Goal: Task Accomplishment & Management: Complete application form

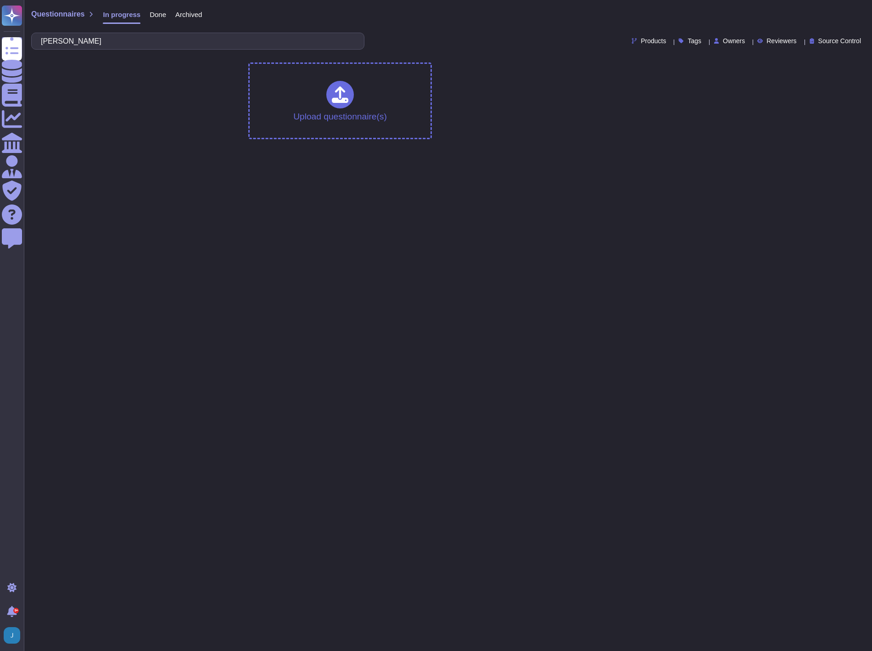
click at [62, 21] on div "Questionnaires In progress Done Archived" at bounding box center [116, 16] width 171 height 18
click at [62, 17] on span "Questionnaires" at bounding box center [57, 14] width 53 height 7
click at [45, 17] on span "Questionnaires" at bounding box center [57, 14] width 53 height 7
click at [48, 11] on span "Questionnaires" at bounding box center [57, 14] width 53 height 7
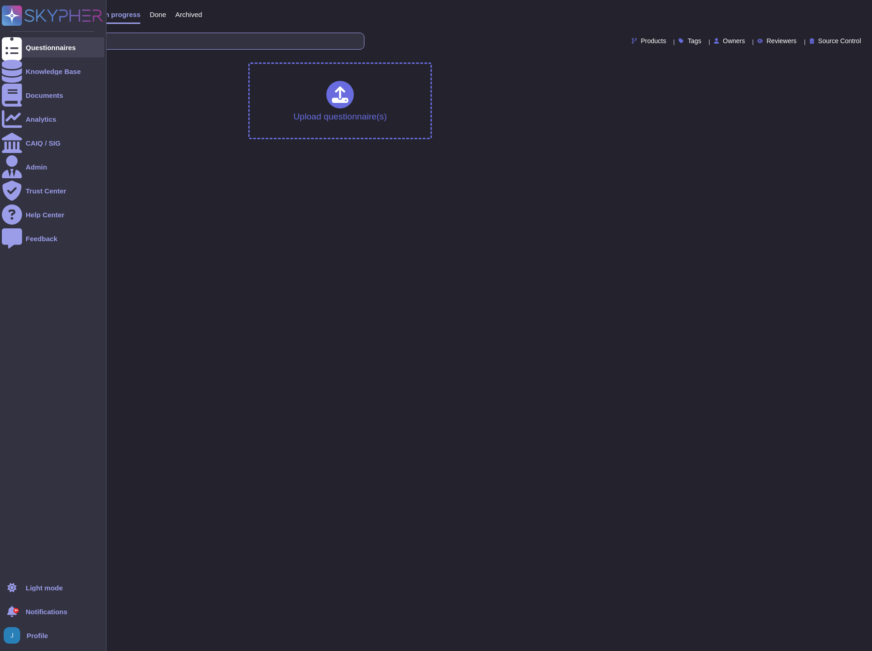
drag, startPoint x: 123, startPoint y: 48, endPoint x: 17, endPoint y: 46, distance: 106.1
click at [17, 46] on div "Questionnaires Knowledge Base Documents Analytics CAIQ / SIG Admin Trust Center…" at bounding box center [436, 73] width 872 height 146
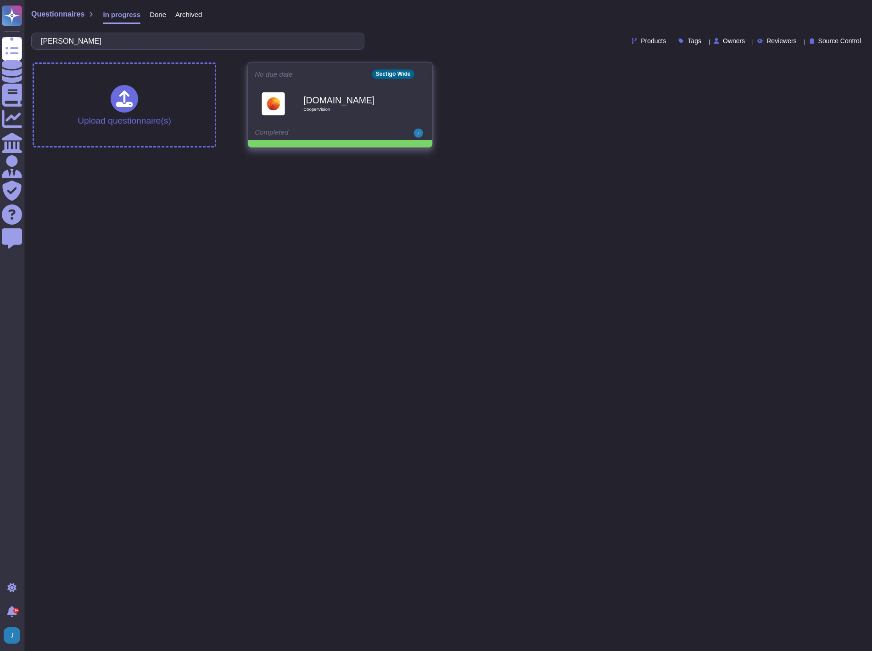
type input "[PERSON_NAME]"
click at [379, 116] on div "[DOMAIN_NAME] CooperVision" at bounding box center [350, 103] width 93 height 37
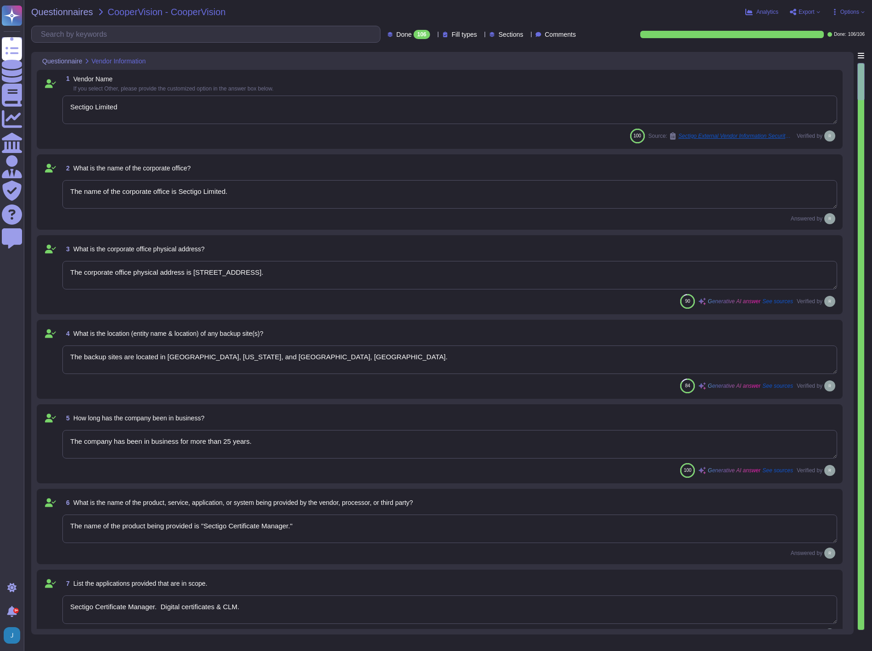
type textarea "Sectigo Limited"
type textarea "The name of the corporate office is Sectigo Limited."
type textarea "The corporate office physical address is [STREET_ADDRESS]."
type textarea "The backup sites are located in [GEOGRAPHIC_DATA], [US_STATE], and [GEOGRAPHIC_…"
type textarea "The company has been in business for more than 25 years."
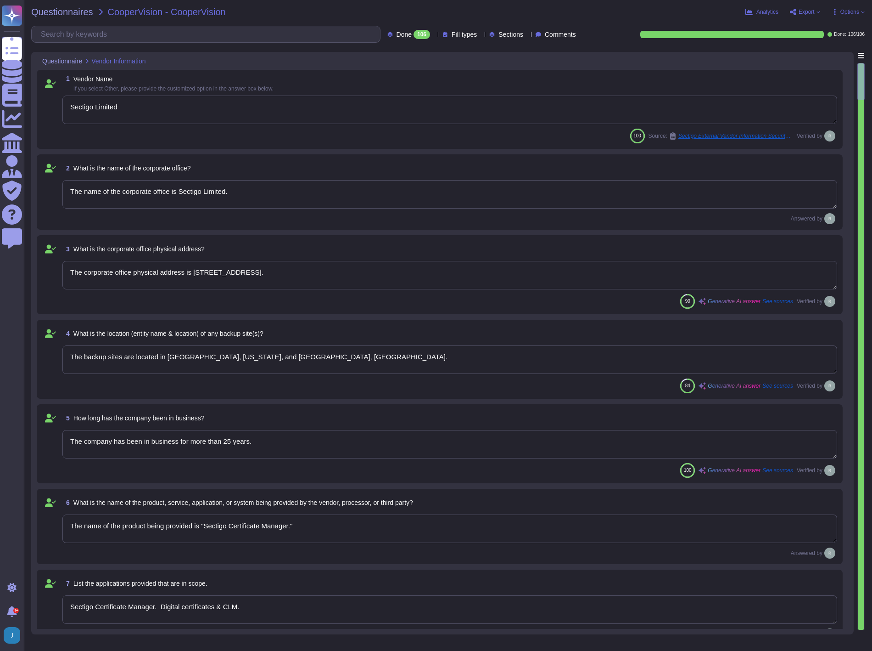
type textarea "The name of the product being provided is "Sectigo Certificate Manager.""
type textarea "Sectigo Certificate Manager. Digital certificates & CLM."
type textarea "Sectigo offers a comprehensive range of digital identity solutions and certific…"
type textarea "The important publicly facing URLs in scope for the assessment include [DOMAIN_…"
type textarea "[PERSON_NAME] - CCO"
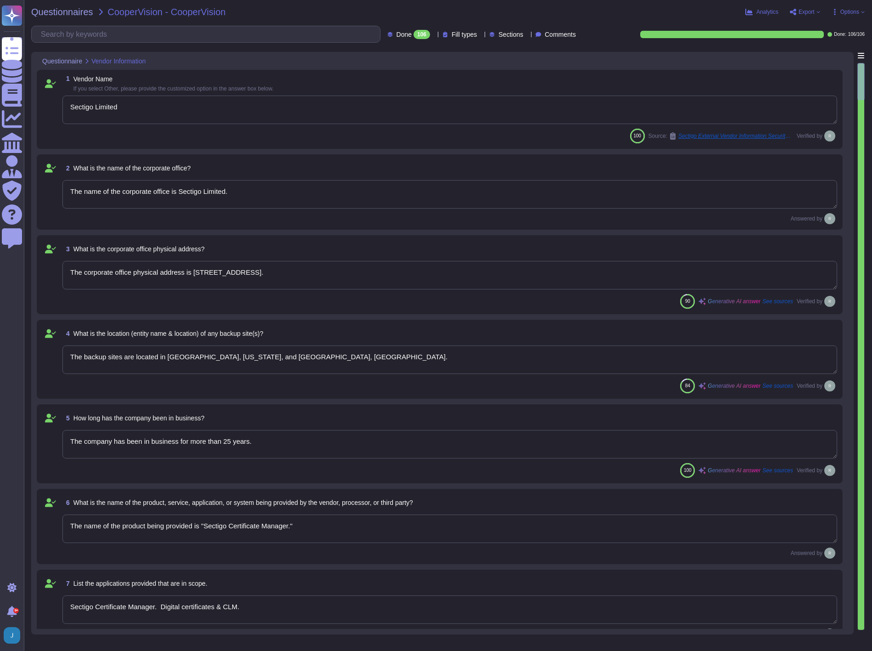
click at [807, 15] on span "Export" at bounding box center [805, 11] width 31 height 7
click at [665, 16] on div "Analytics Export Open web questionnaire Copy link Options" at bounding box center [707, 11] width 316 height 9
click at [804, 11] on span "Export" at bounding box center [807, 12] width 16 height 6
click at [790, 28] on p "Open web questionnaire" at bounding box center [772, 26] width 79 height 7
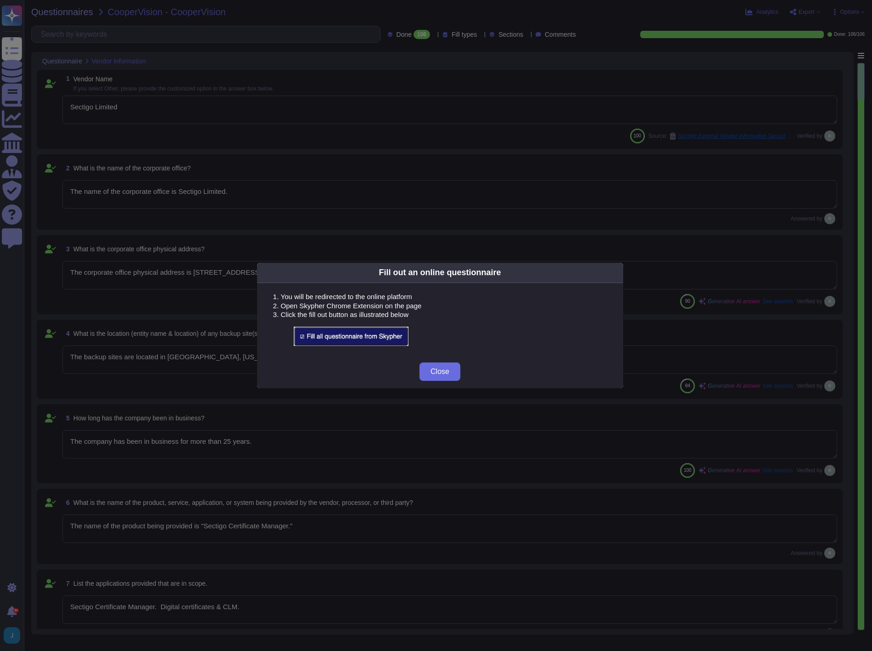
click at [329, 337] on img at bounding box center [351, 335] width 115 height 19
click at [441, 372] on span "Close" at bounding box center [440, 371] width 19 height 7
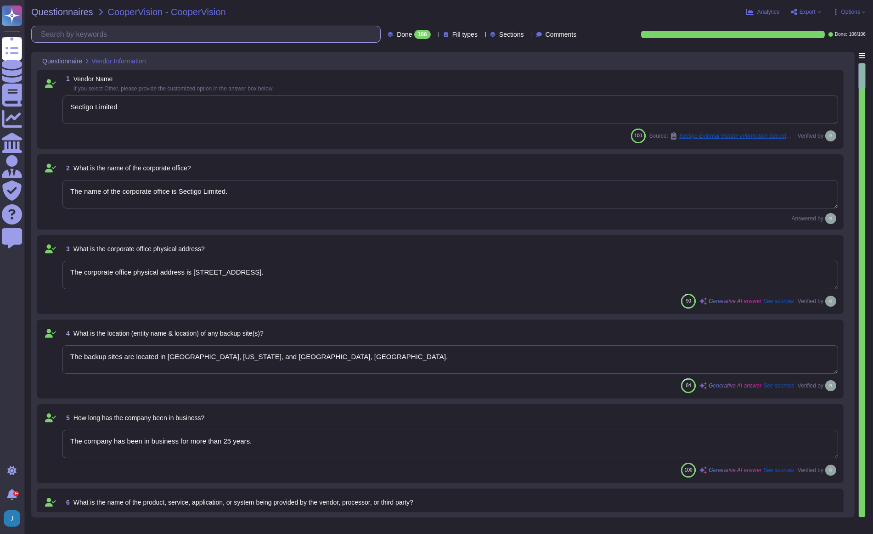
click at [117, 35] on input "text" at bounding box center [208, 34] width 344 height 16
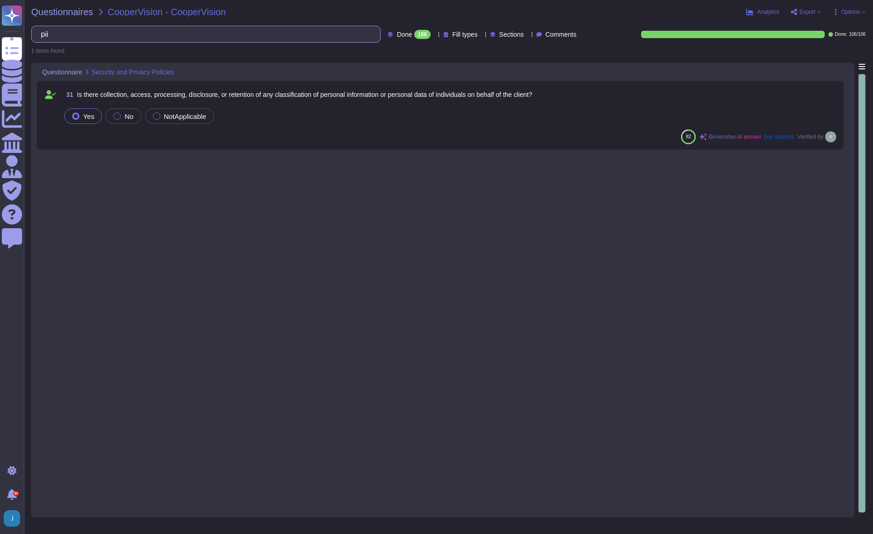
type input "pii"
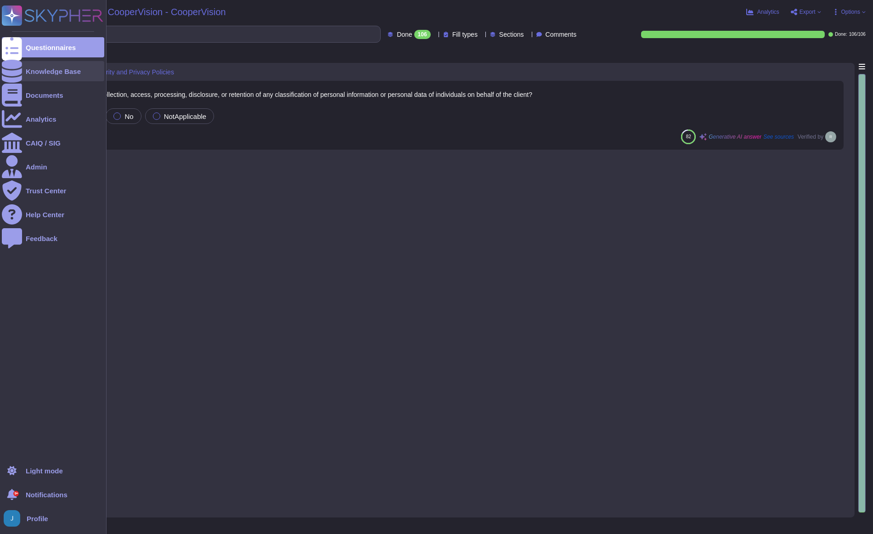
click at [45, 69] on div "Knowledge Base" at bounding box center [53, 71] width 55 height 7
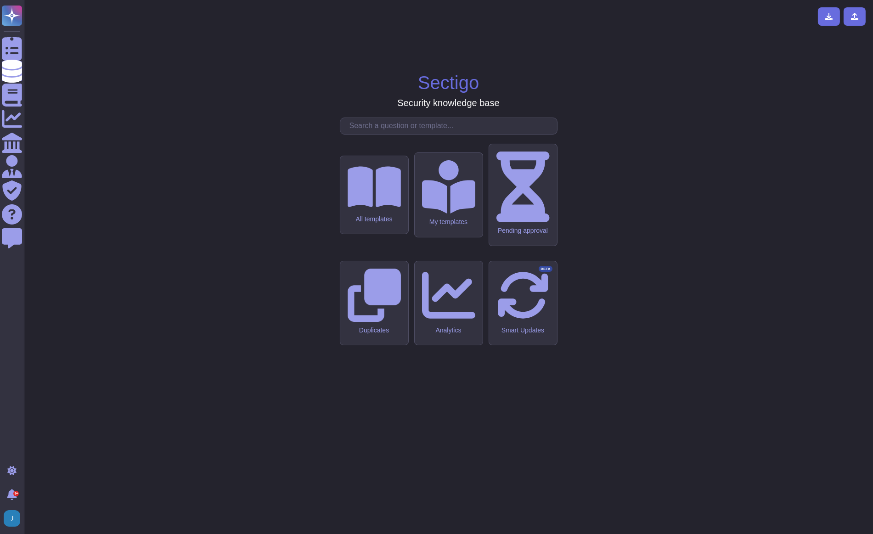
click at [403, 134] on input "text" at bounding box center [451, 126] width 212 height 16
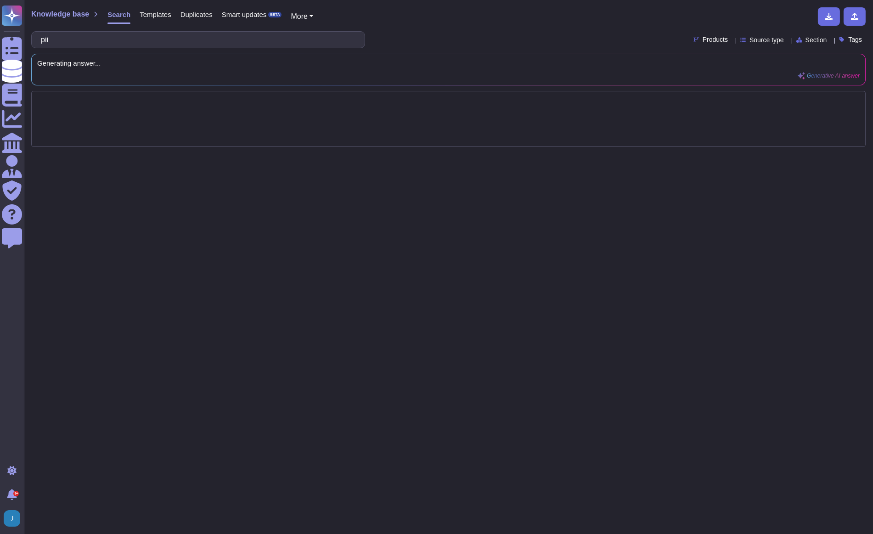
type input "pii"
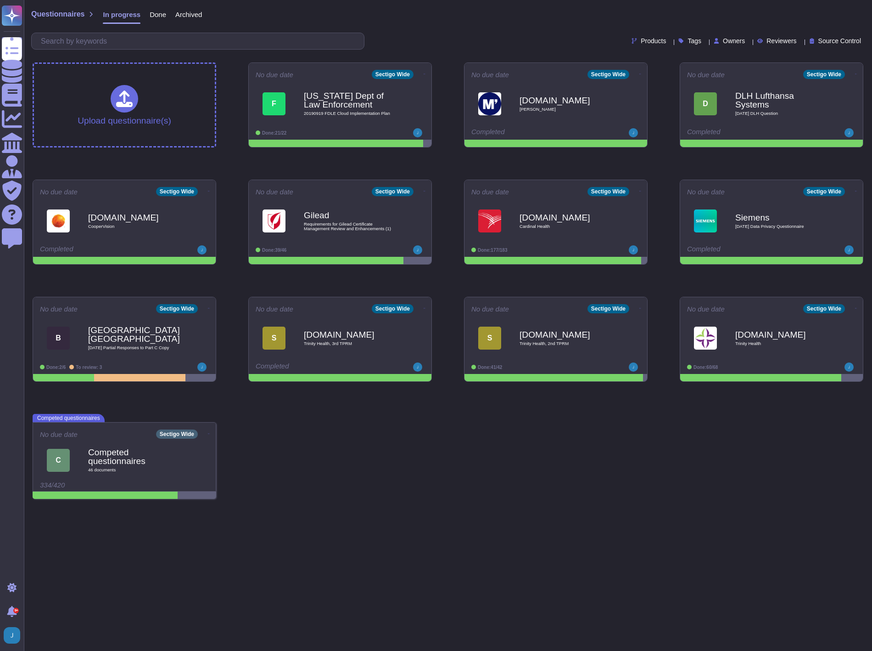
click at [166, 16] on div "Archived" at bounding box center [184, 16] width 36 height 18
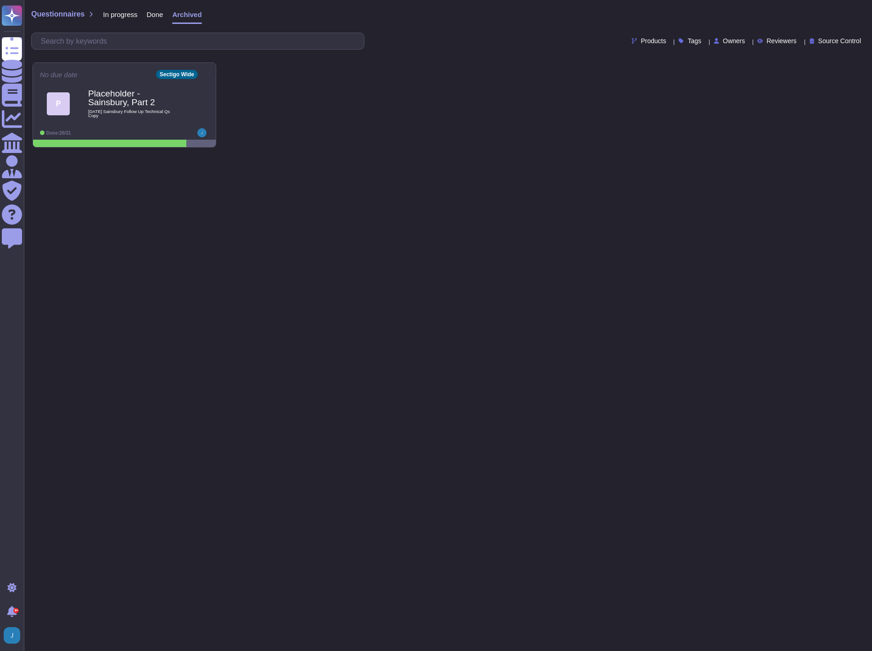
click at [154, 12] on span "Done" at bounding box center [155, 14] width 17 height 7
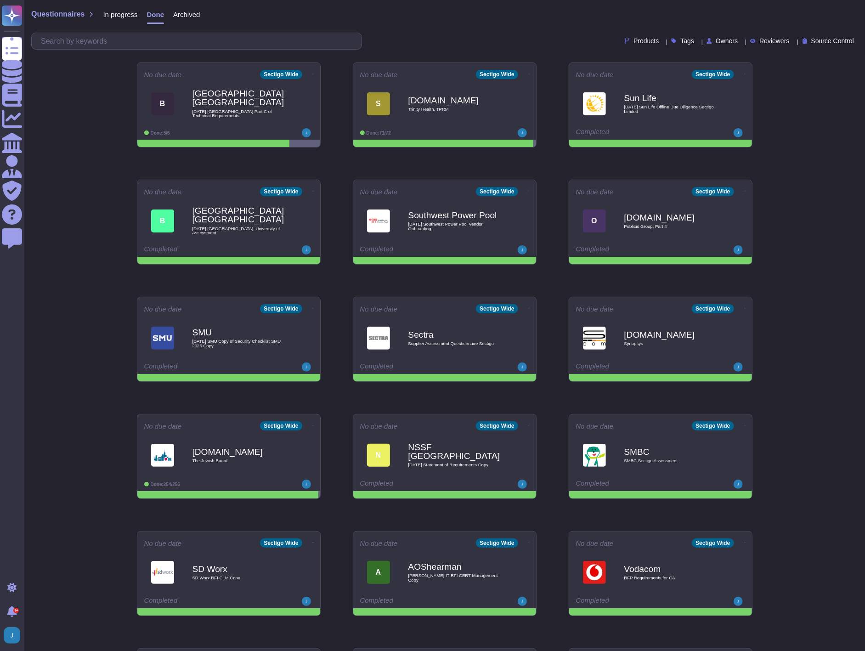
drag, startPoint x: 155, startPoint y: 26, endPoint x: 157, endPoint y: 39, distance: 13.4
click at [156, 34] on div "Questionnaires In progress Done Archived Products Tags Owners Reviewers Source …" at bounding box center [444, 27] width 841 height 55
click at [157, 39] on input "text" at bounding box center [198, 41] width 325 height 16
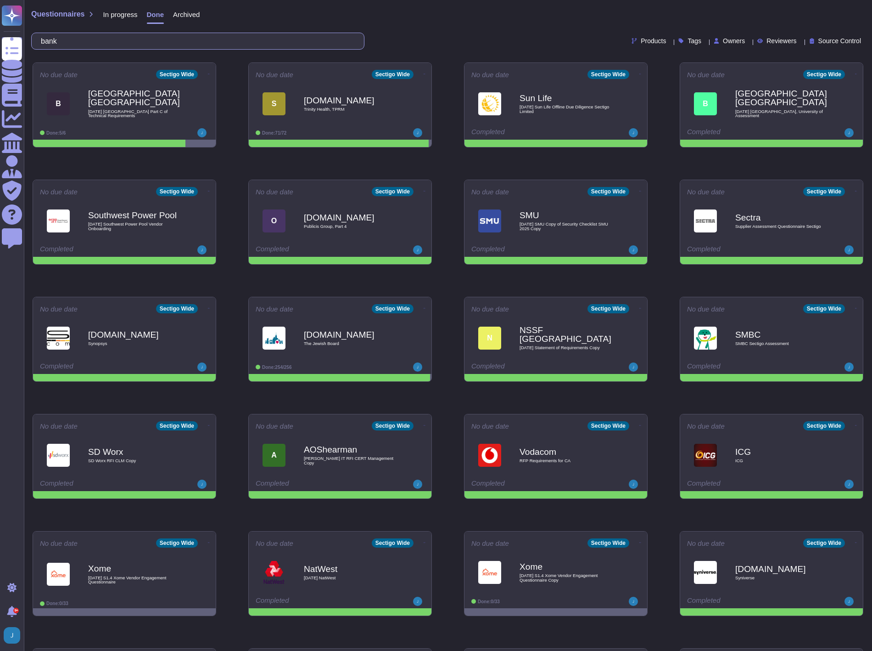
type input "b"
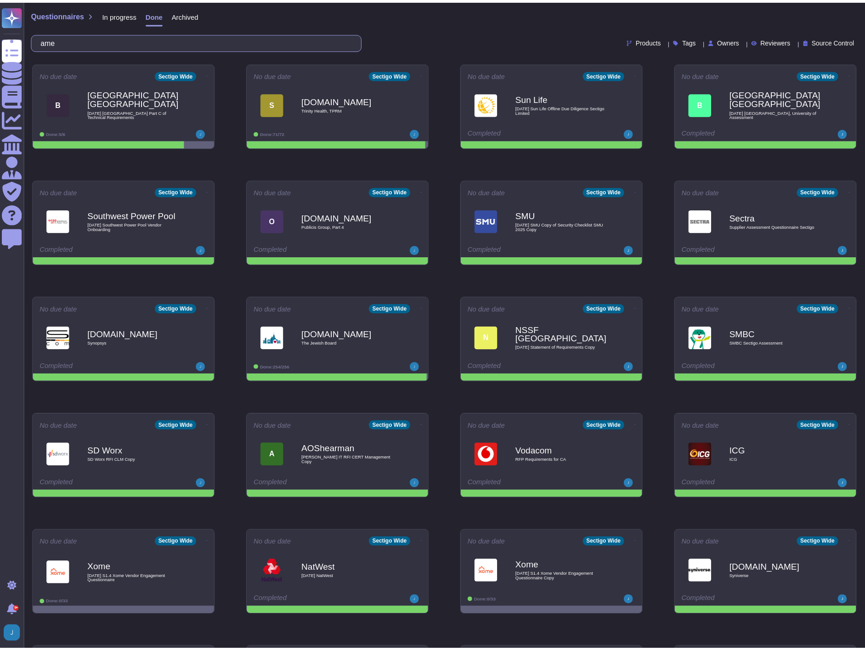
type input "a"
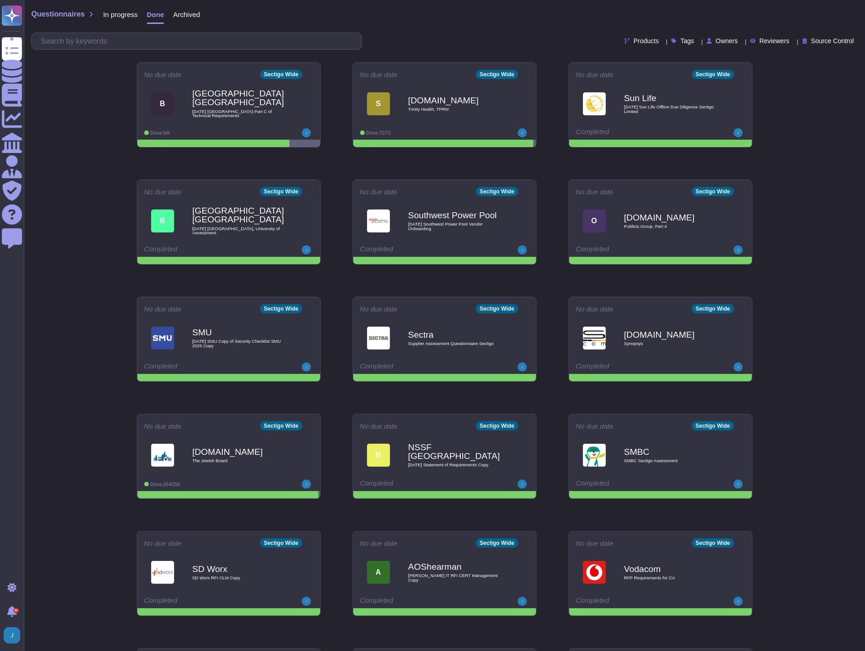
click at [194, 12] on span "Archived" at bounding box center [186, 14] width 27 height 7
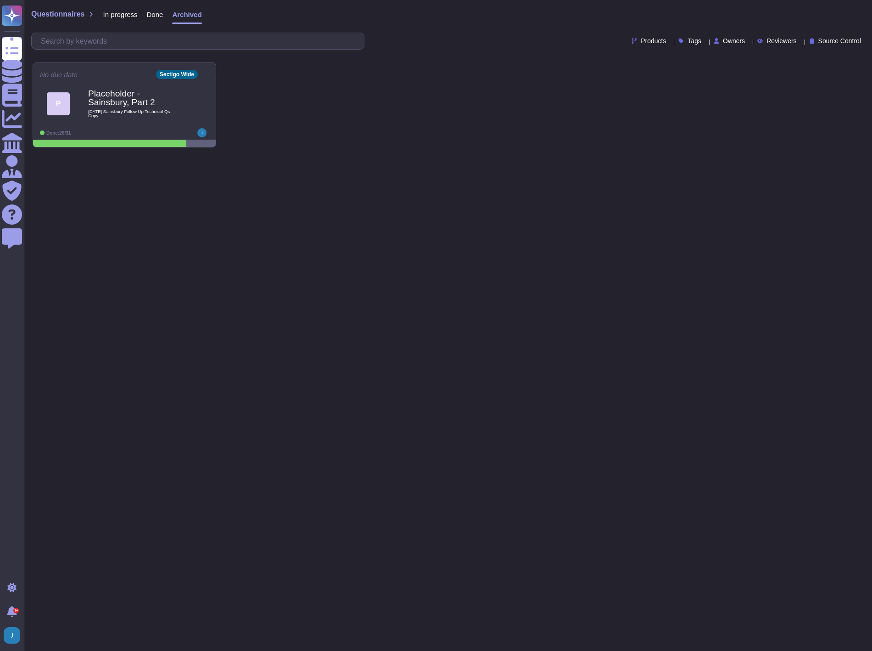
click at [118, 17] on span "In progress" at bounding box center [120, 14] width 34 height 7
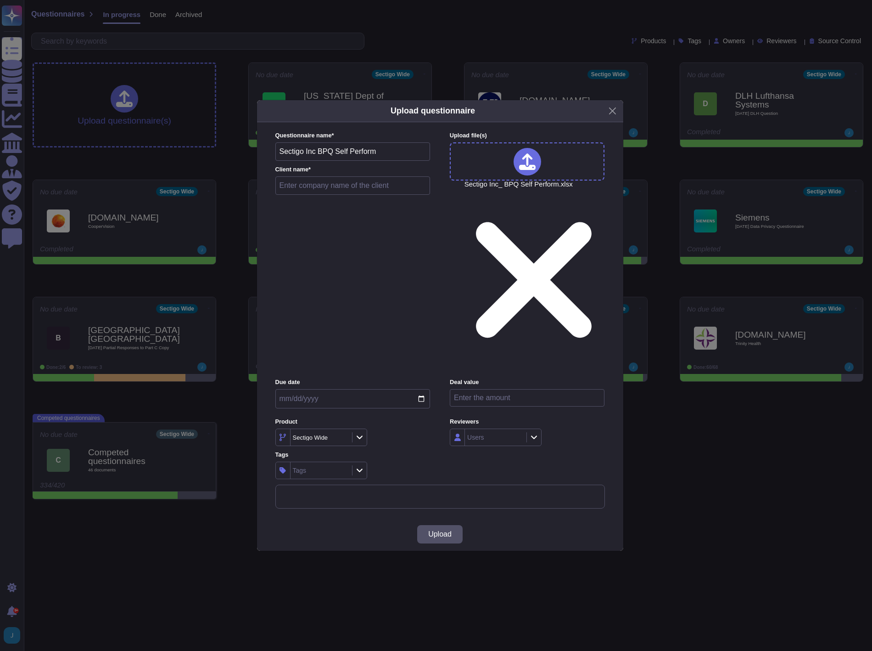
click at [315, 195] on input "text" at bounding box center [352, 185] width 155 height 18
type input "Bank of America, Part 3"
click at [447, 525] on button "Upload" at bounding box center [439, 534] width 45 height 18
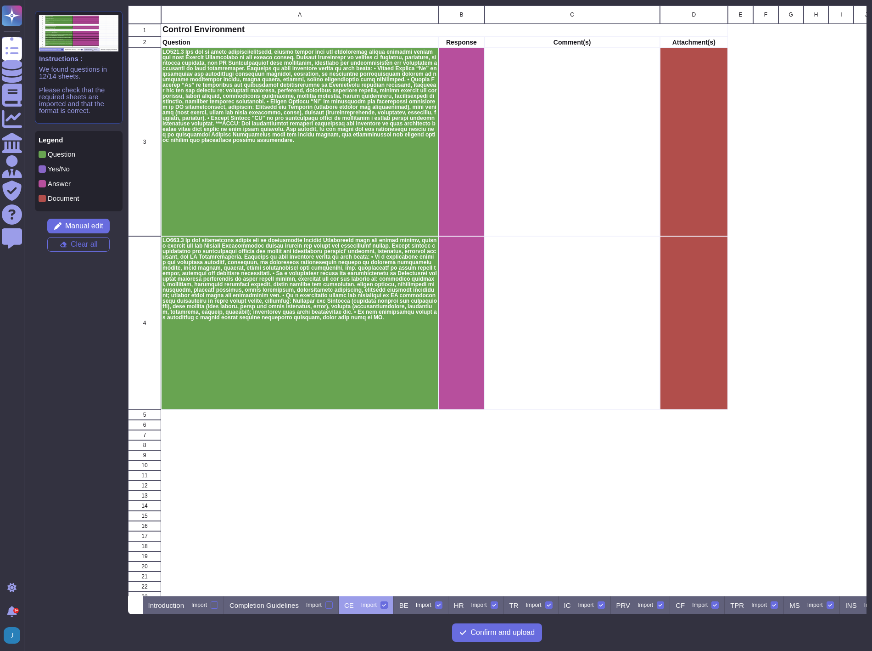
scroll to position [583, 731]
click at [184, 607] on p "Introduction" at bounding box center [166, 604] width 36 height 7
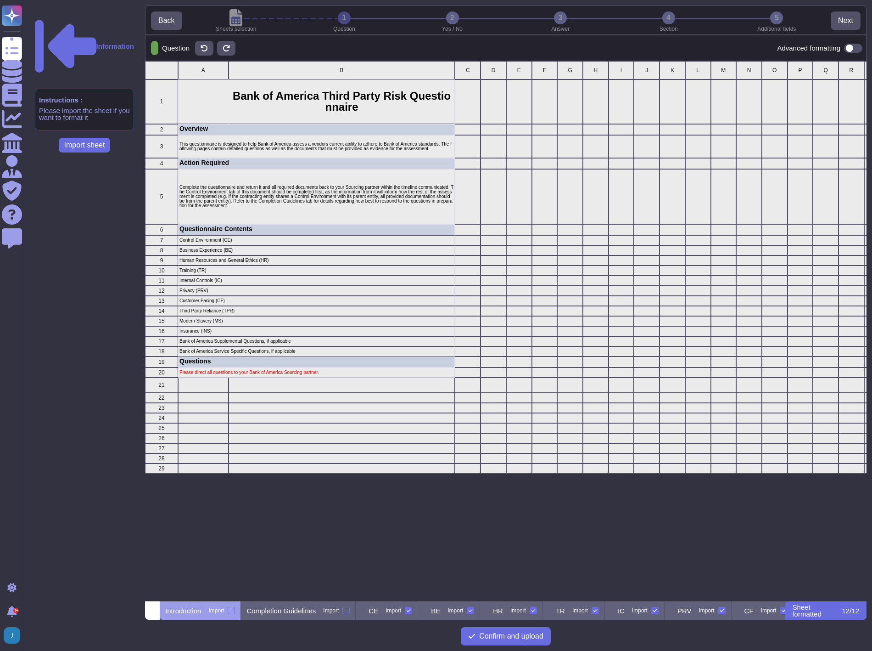
scroll to position [533, 714]
click at [184, 607] on p "Introduction" at bounding box center [183, 610] width 36 height 7
click at [350, 612] on div at bounding box center [346, 610] width 7 height 7
click at [0, 0] on input "Import" at bounding box center [0, 0] width 0 height 0
click at [313, 613] on p "Completion Guidelines" at bounding box center [288, 610] width 69 height 7
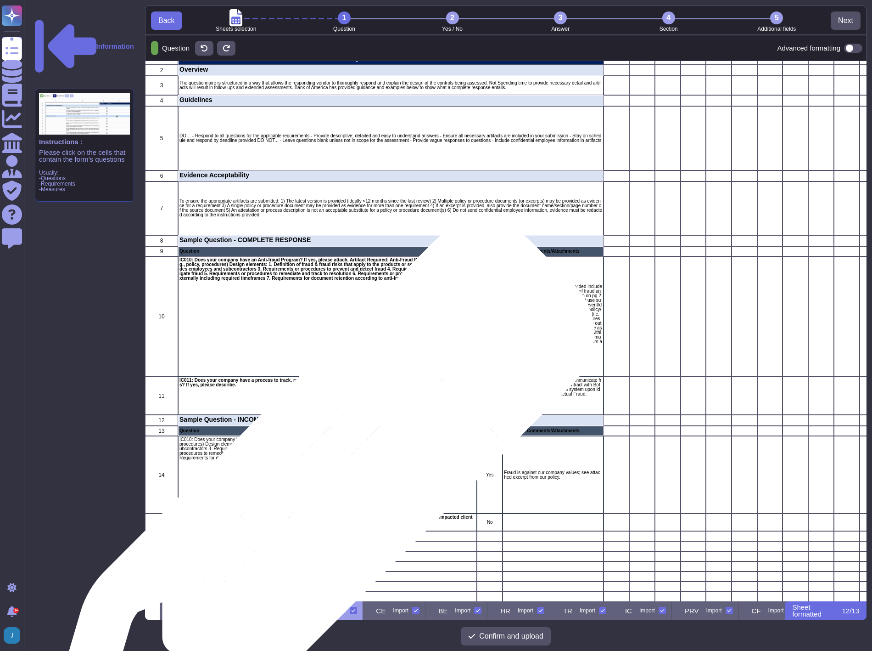
scroll to position [51, 0]
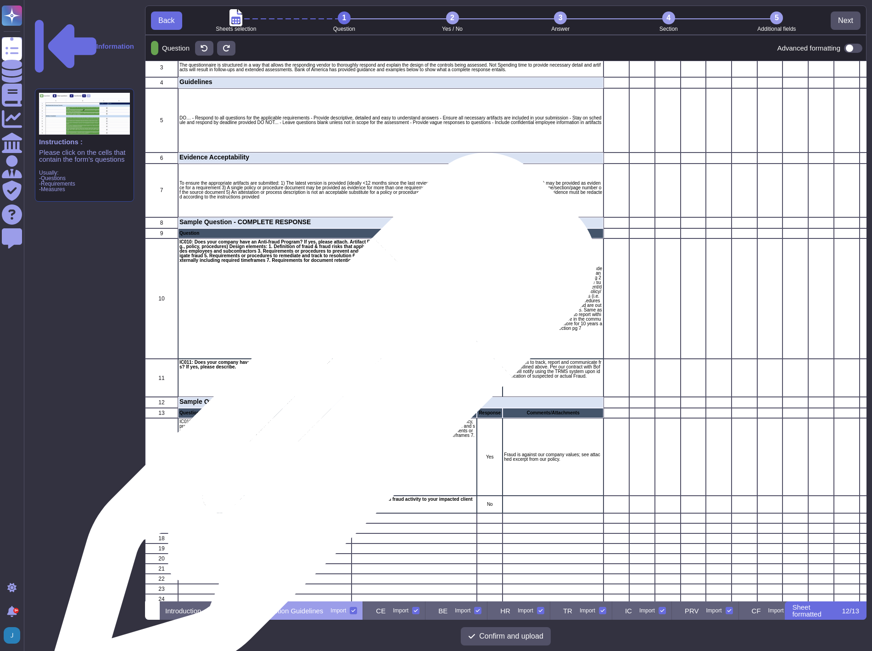
click at [319, 432] on p "IC010: Does your company have an Anti-fraud Program? If yes, please attach. Art…" at bounding box center [328, 430] width 296 height 23
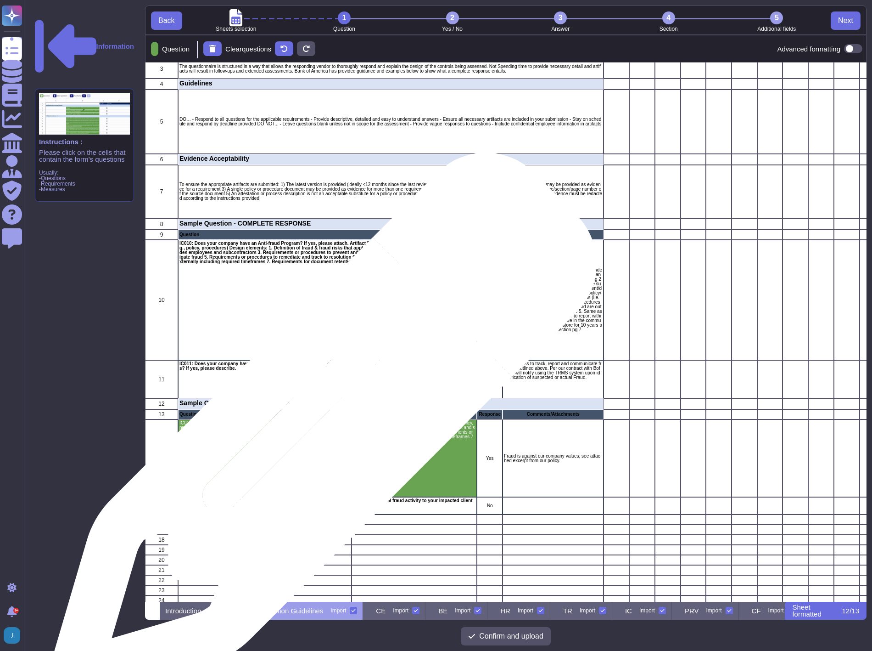
scroll to position [8, 8]
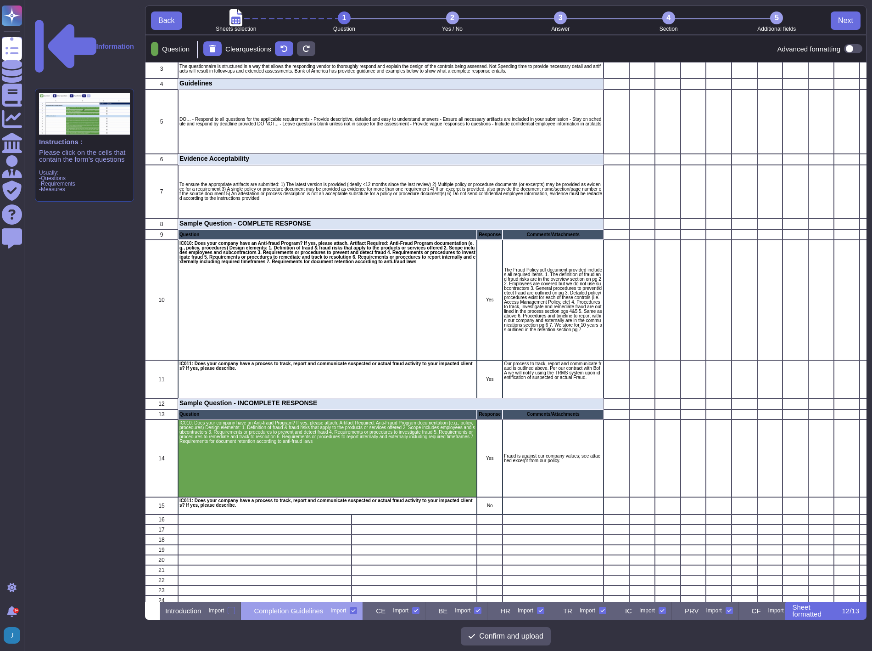
click at [451, 14] on div "2" at bounding box center [452, 17] width 13 height 13
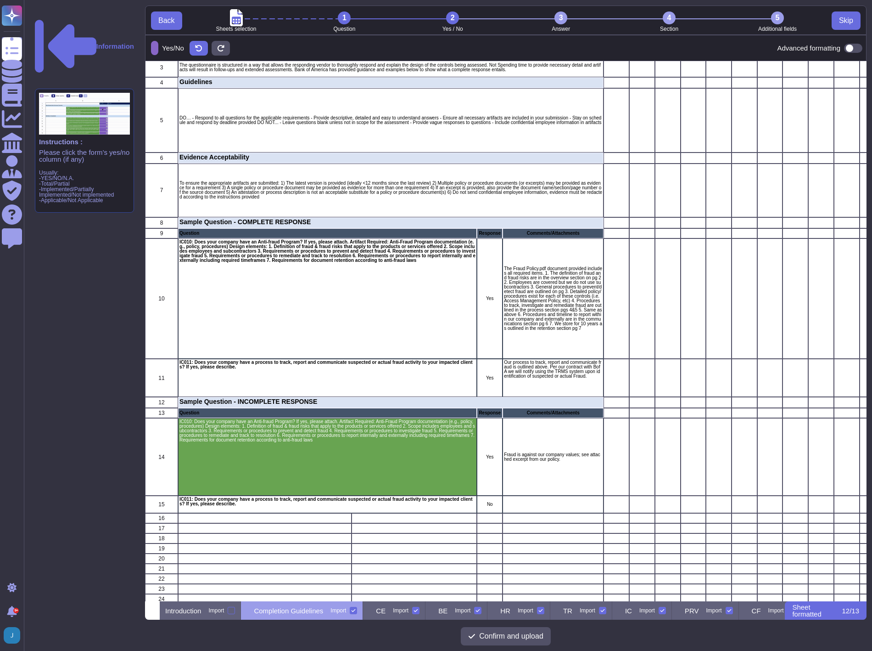
scroll to position [533, 714]
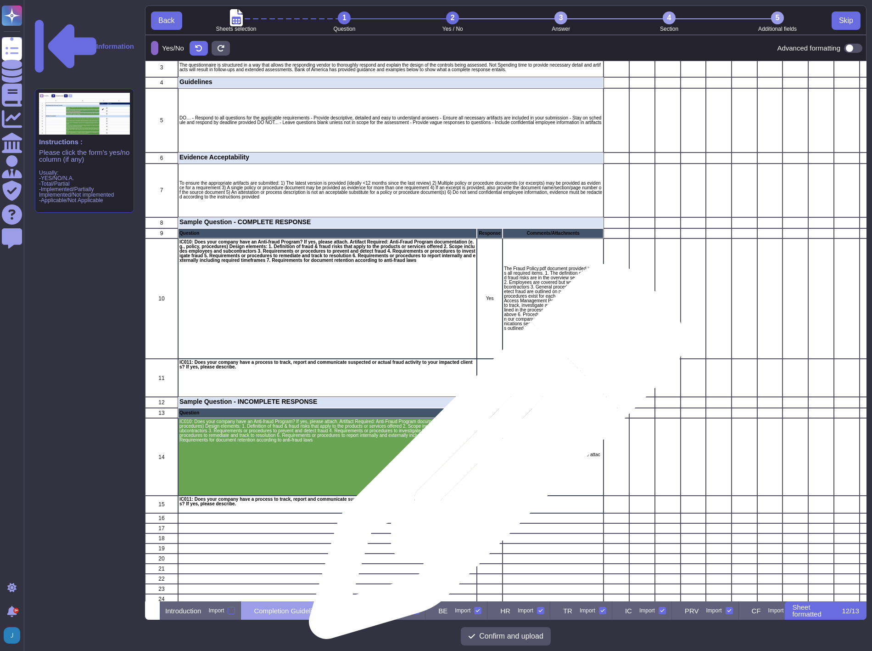
click at [493, 456] on p "Yes" at bounding box center [489, 457] width 23 height 5
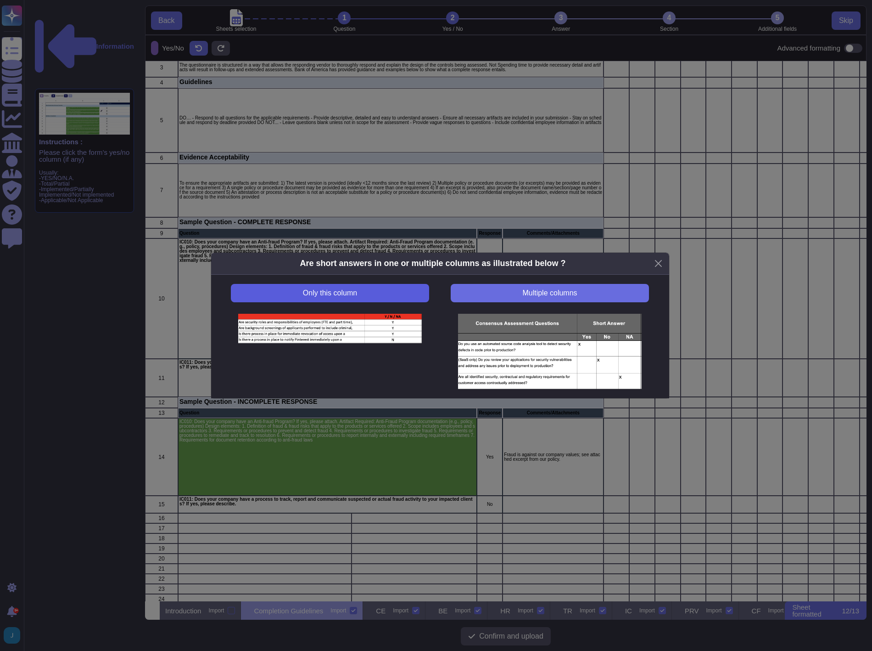
click at [342, 289] on span "Only this column" at bounding box center [330, 292] width 54 height 7
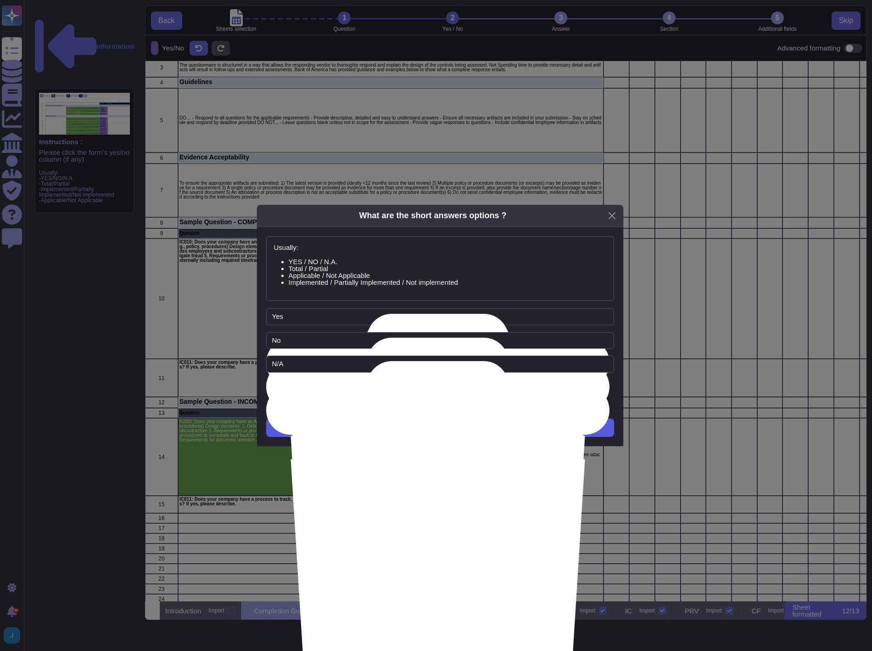
click at [437, 427] on span "Next" at bounding box center [440, 427] width 15 height 7
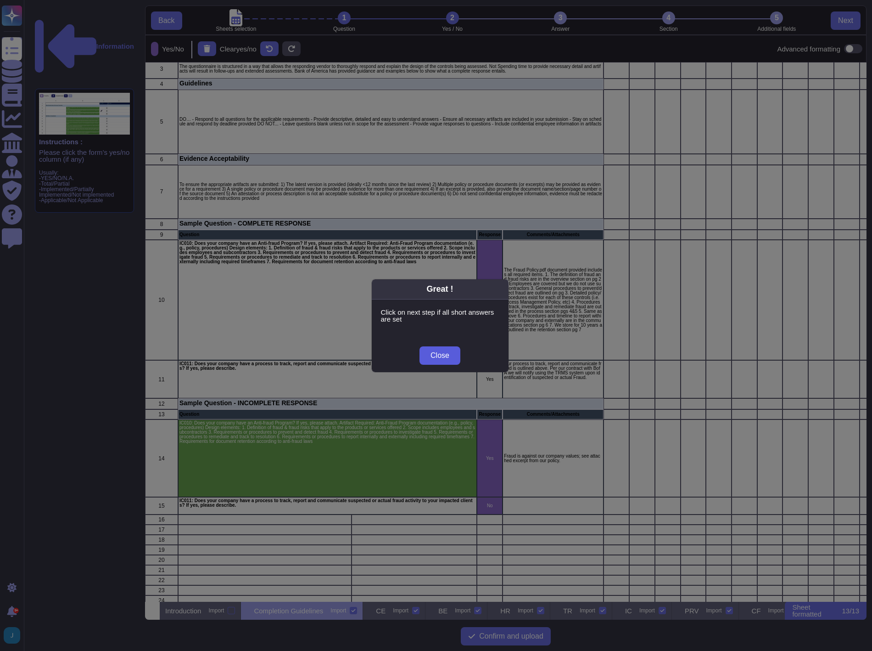
click at [445, 354] on span "Close" at bounding box center [440, 355] width 19 height 7
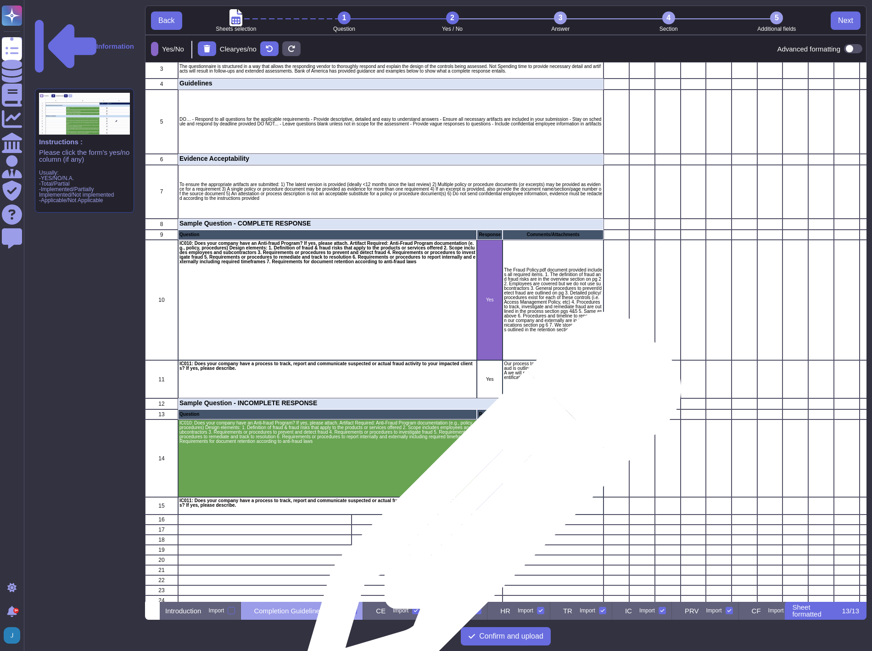
click at [488, 506] on p "No" at bounding box center [489, 505] width 23 height 5
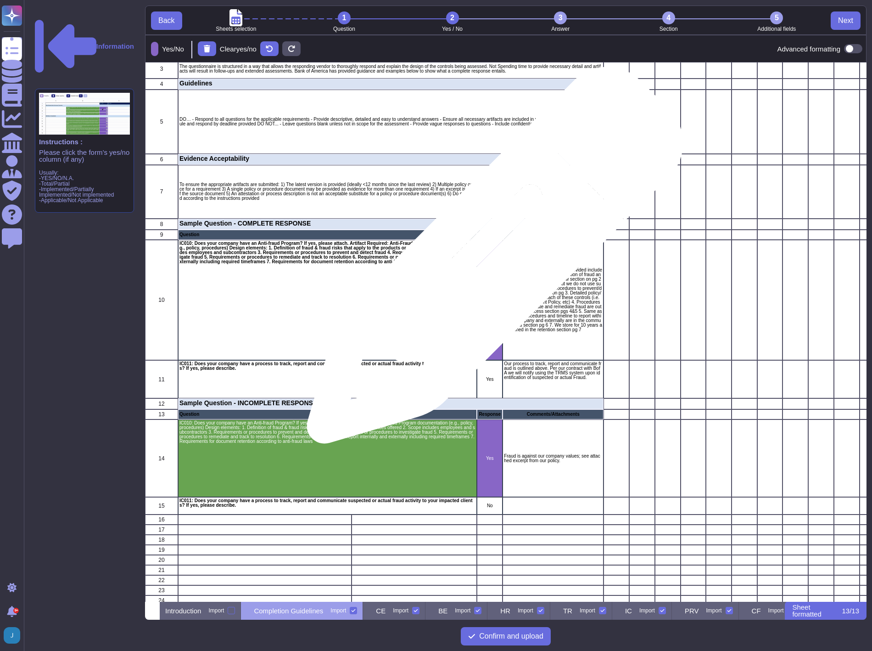
click at [492, 260] on div "Yes" at bounding box center [490, 300] width 26 height 121
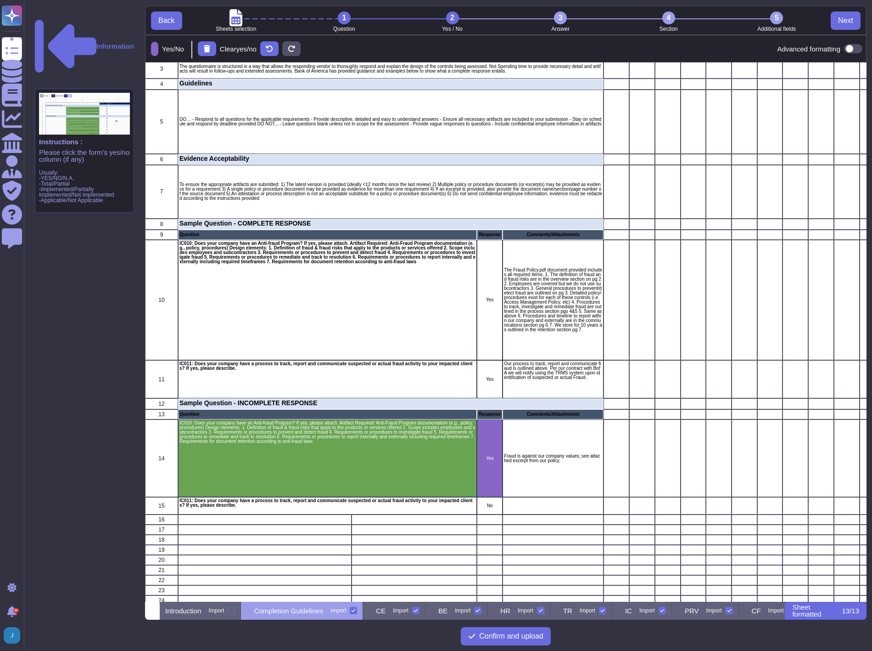
click at [556, 17] on div "3" at bounding box center [560, 17] width 13 height 13
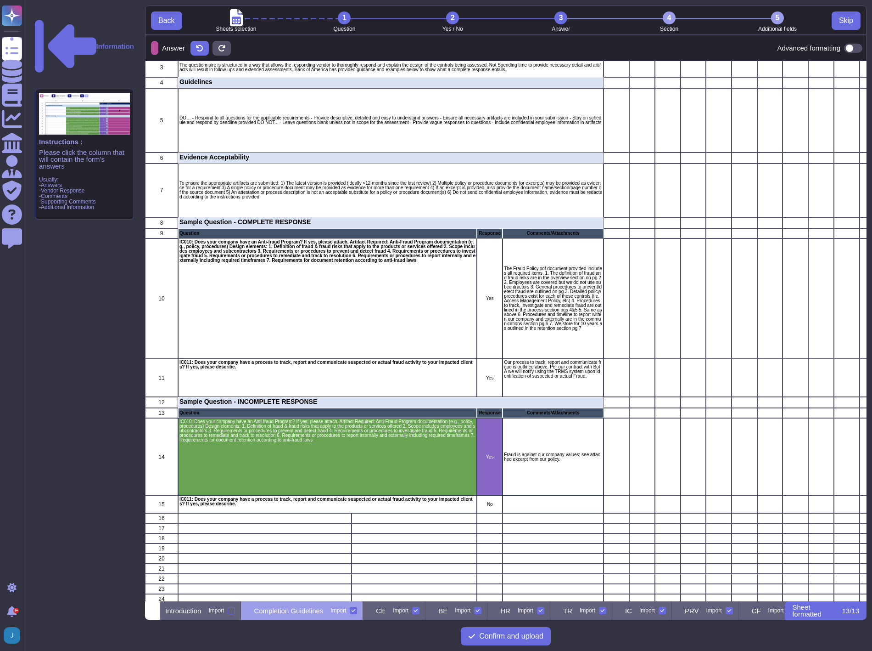
scroll to position [533, 714]
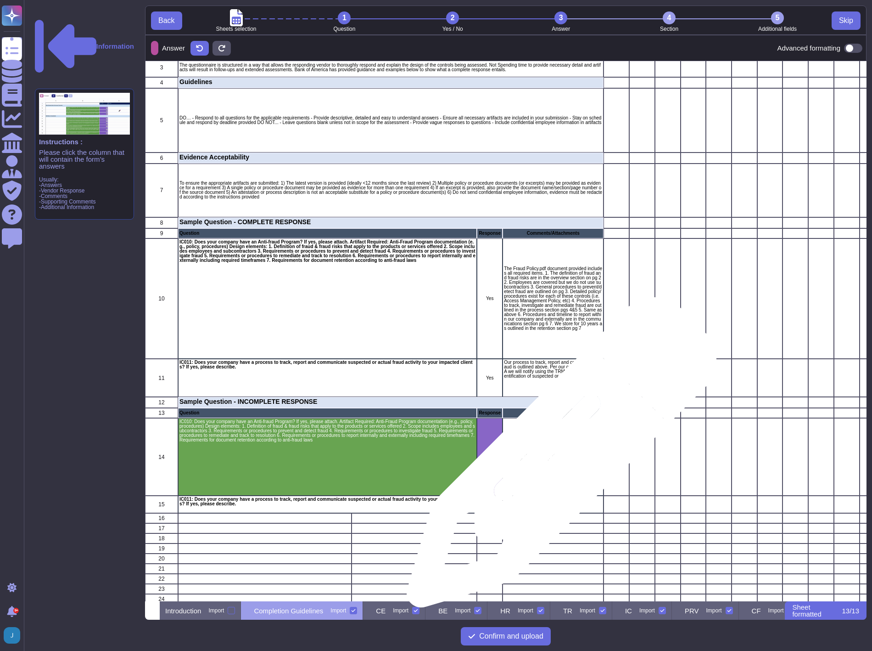
click at [556, 449] on div "Fraud is against our company values; see attached excerpt from our policy." at bounding box center [553, 457] width 101 height 78
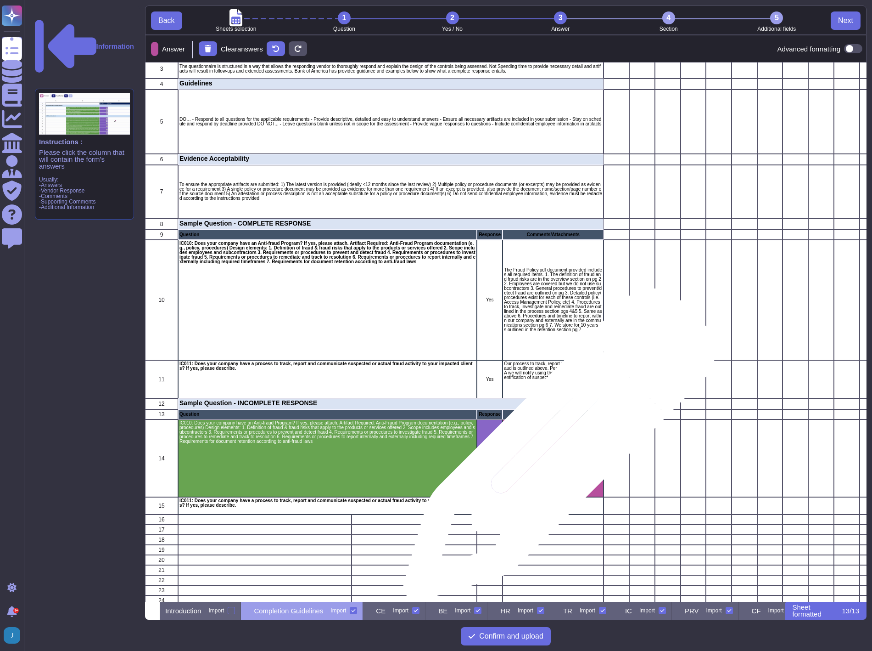
scroll to position [8, 8]
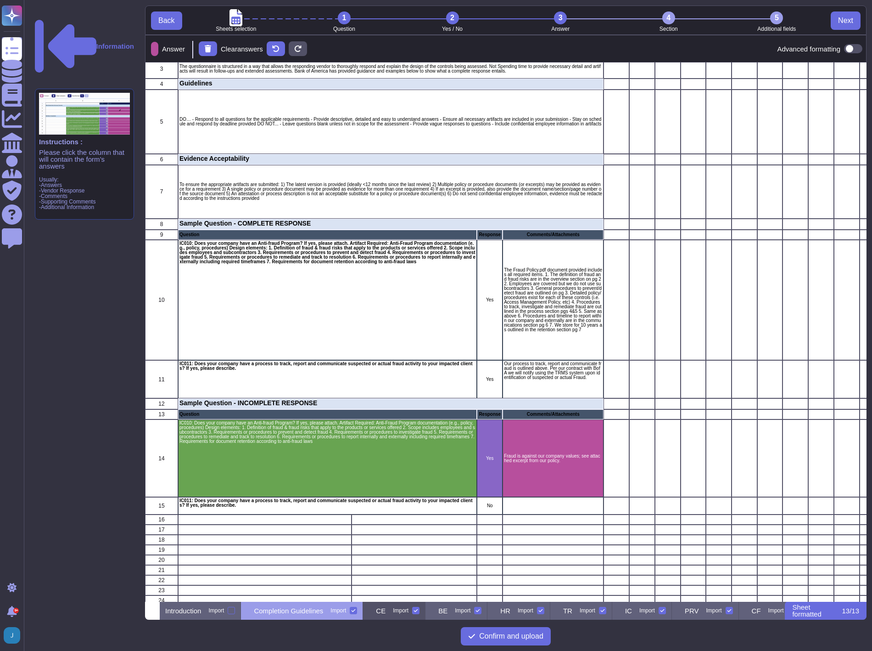
click at [386, 612] on p "CE" at bounding box center [381, 610] width 10 height 7
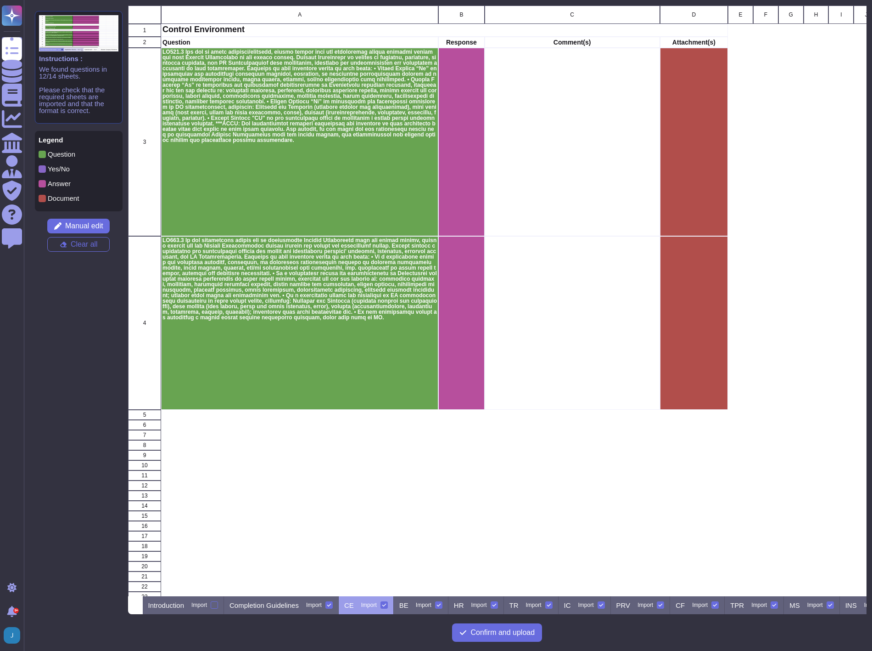
scroll to position [583, 731]
click at [67, 224] on span "Manual edit" at bounding box center [84, 225] width 38 height 7
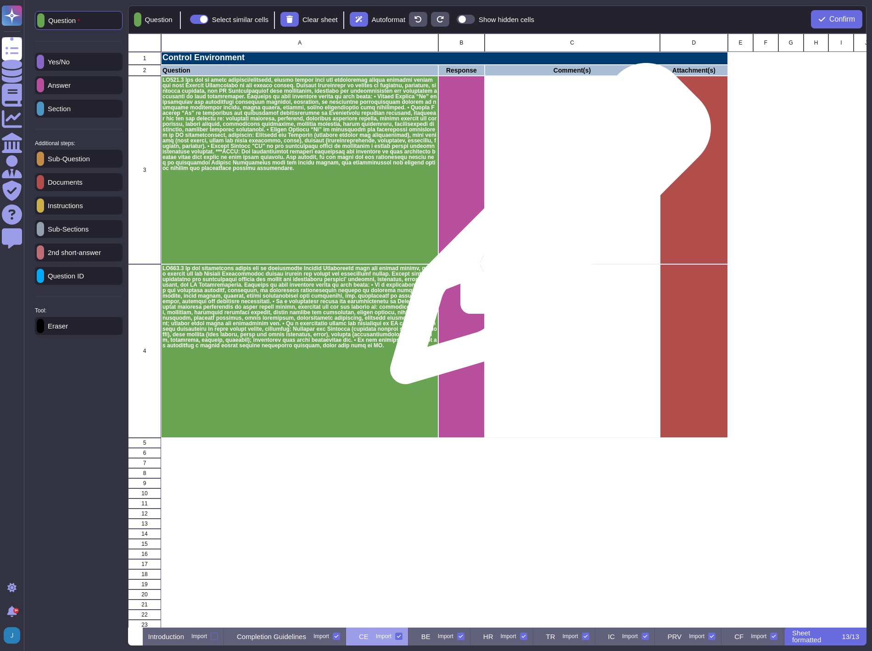
scroll to position [586, 731]
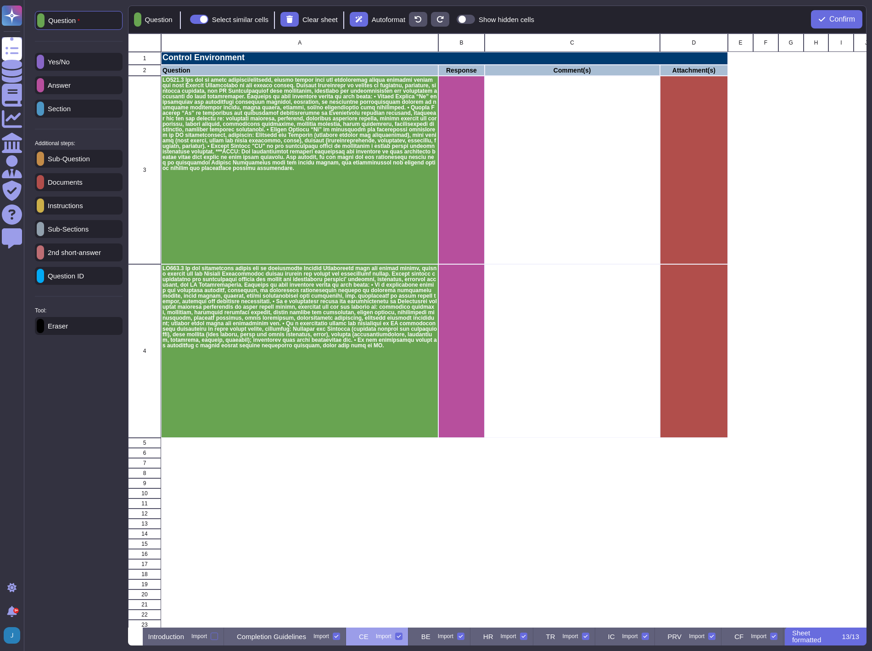
click at [40, 86] on icon at bounding box center [40, 86] width 0 height 0
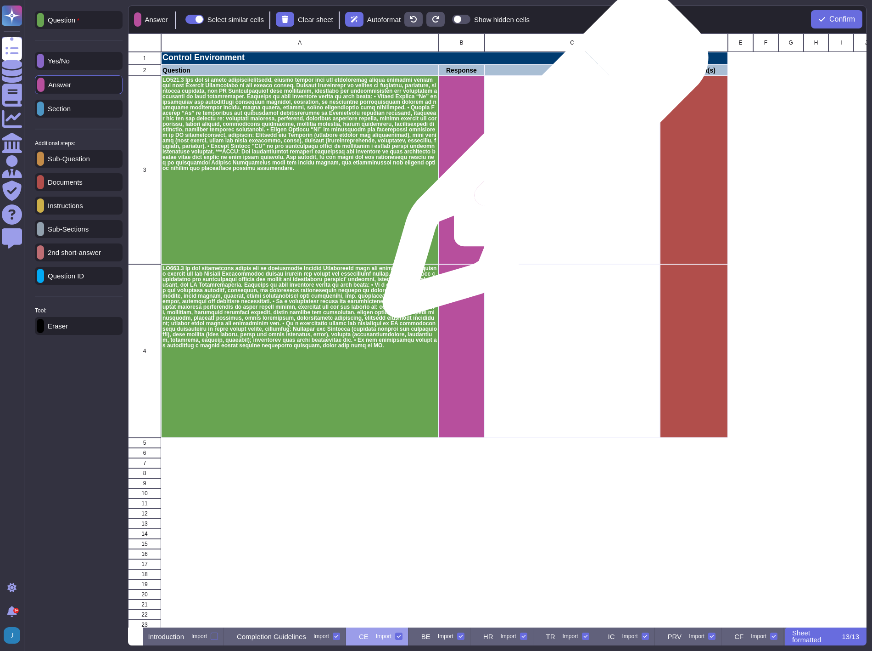
click at [542, 159] on div "grid" at bounding box center [571, 170] width 175 height 188
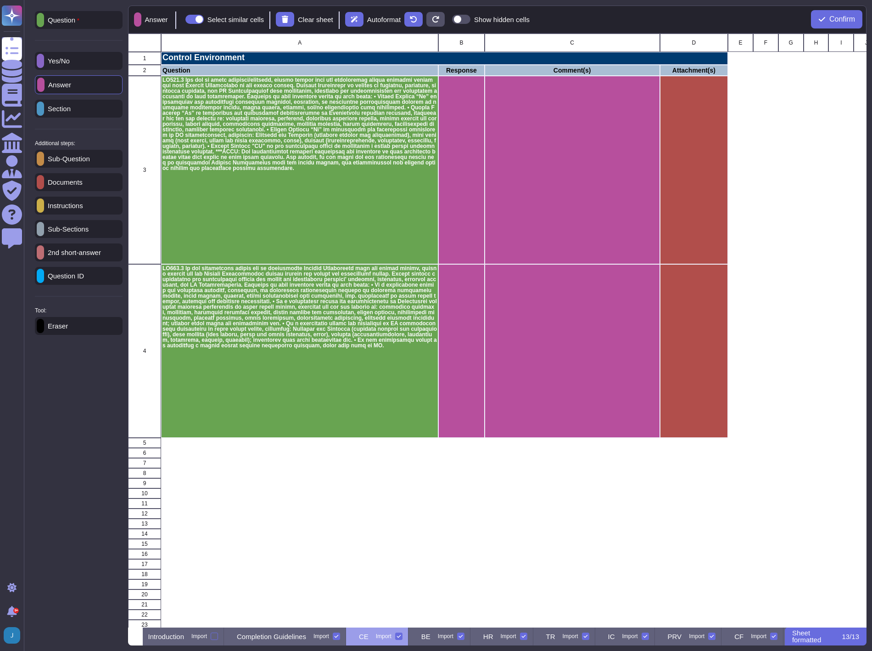
click at [63, 64] on p "Yes/No" at bounding box center [57, 60] width 26 height 7
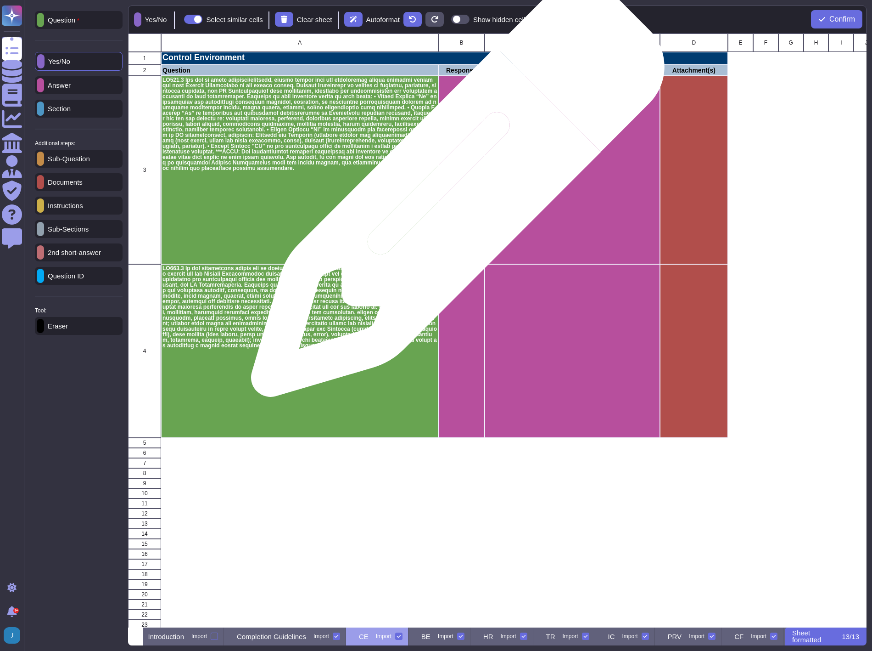
click at [455, 194] on div "grid" at bounding box center [461, 170] width 46 height 188
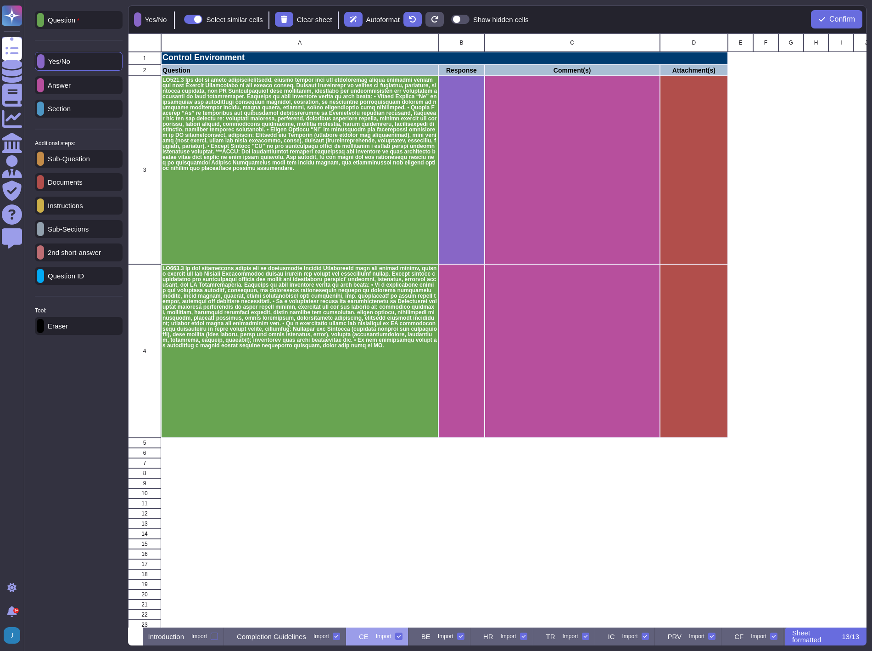
scroll to position [8, 8]
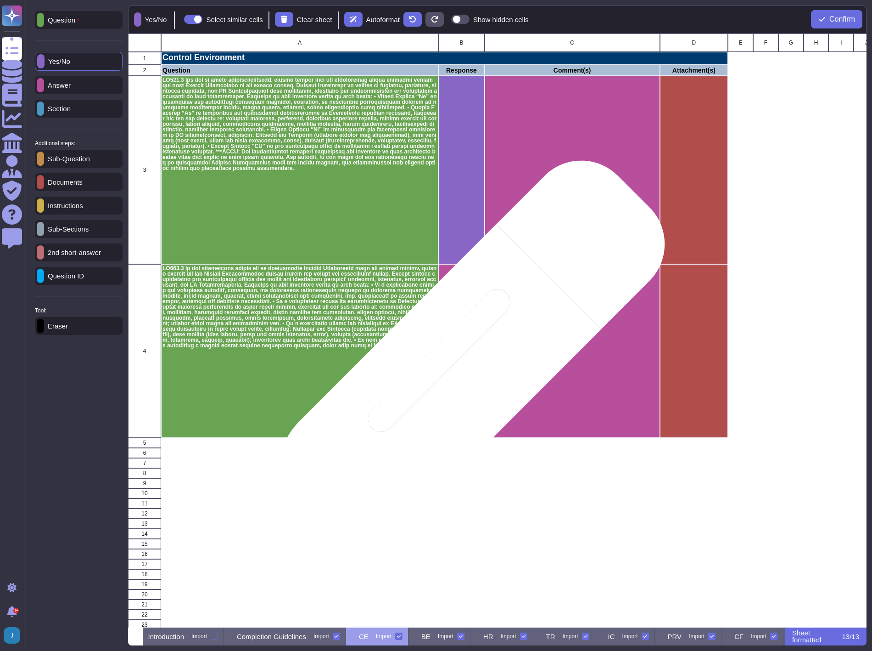
click at [455, 372] on div "grid" at bounding box center [461, 351] width 46 height 174
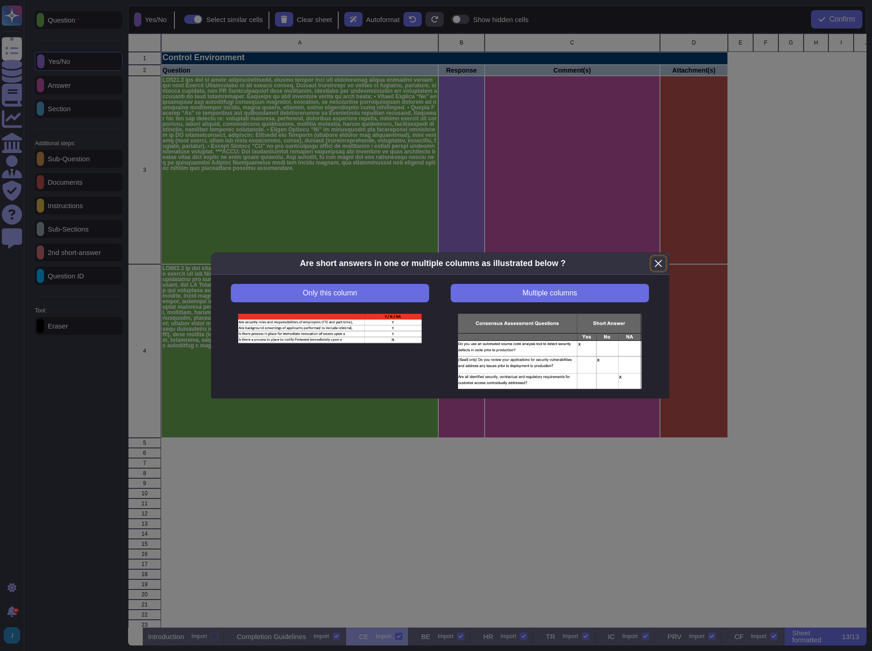
click at [659, 261] on button "Close" at bounding box center [659, 263] width 14 height 14
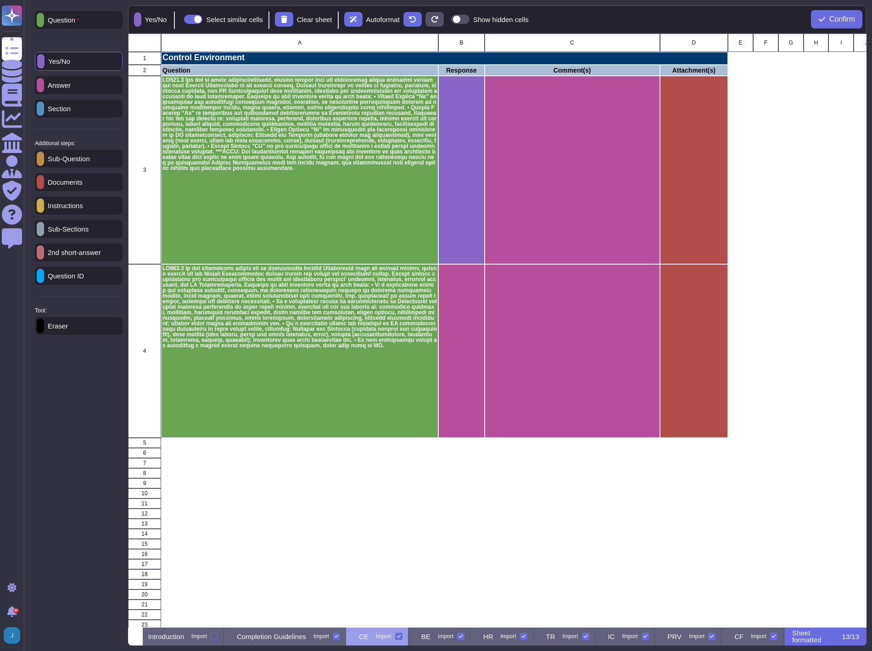
click at [61, 326] on p "Eraser" at bounding box center [56, 325] width 24 height 7
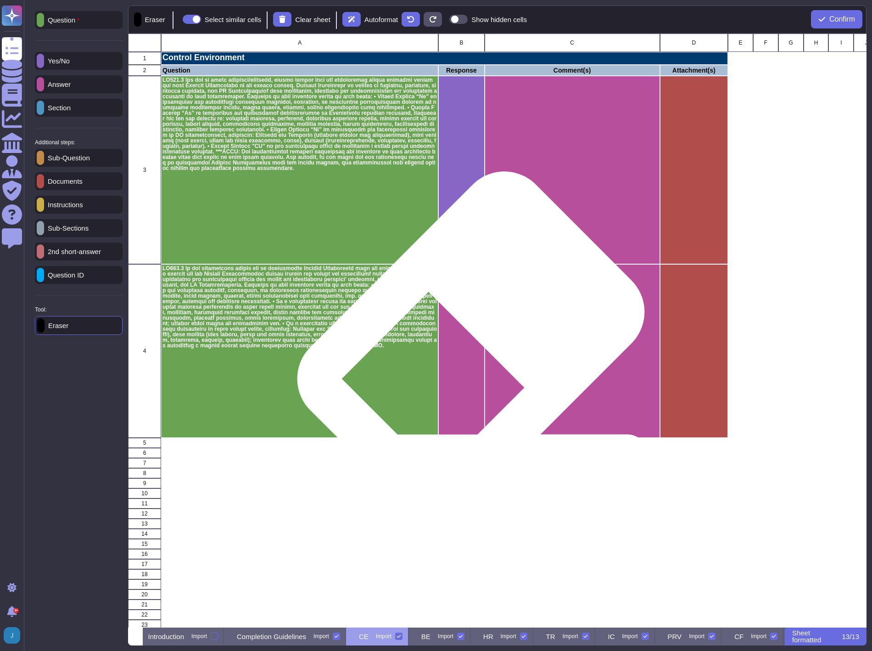
click at [467, 327] on div "grid" at bounding box center [461, 351] width 46 height 174
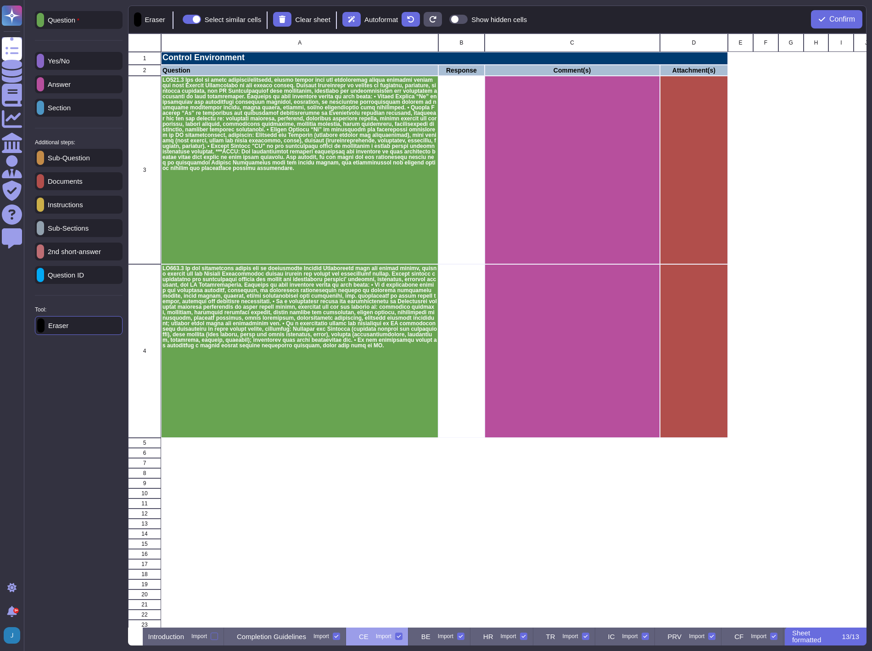
click at [67, 63] on p "Yes/No" at bounding box center [57, 60] width 26 height 7
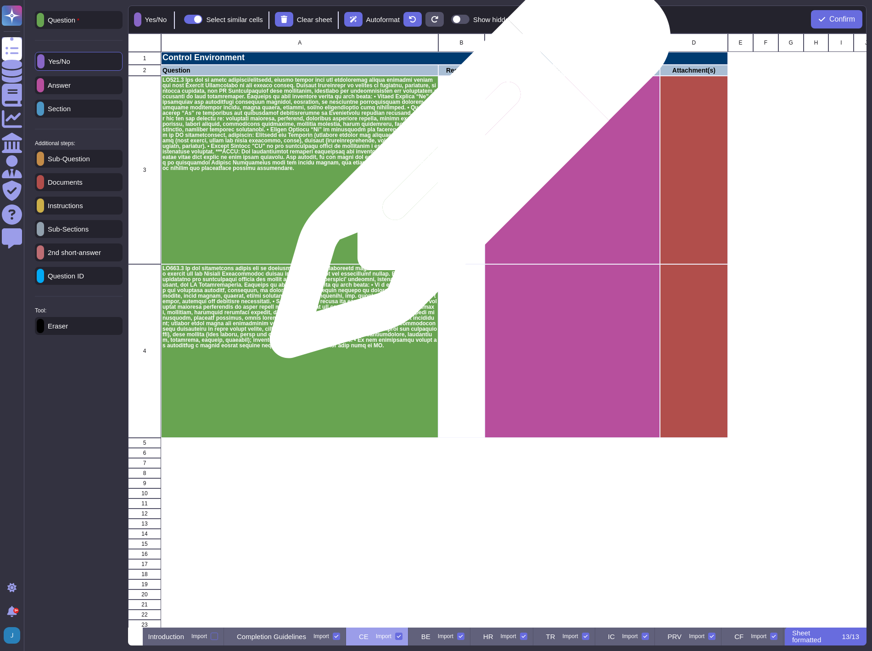
click at [469, 161] on div "grid" at bounding box center [461, 170] width 46 height 188
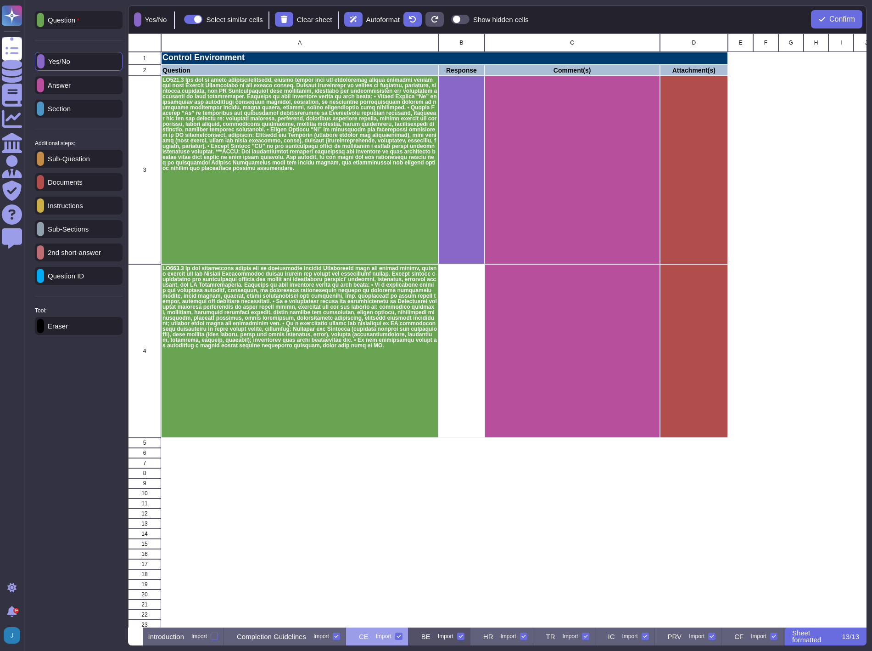
click at [454, 639] on div "Import" at bounding box center [446, 636] width 16 height 6
click at [0, 0] on input "Import" at bounding box center [0, 0] width 0 height 0
click at [451, 635] on div "BE Import" at bounding box center [436, 636] width 55 height 18
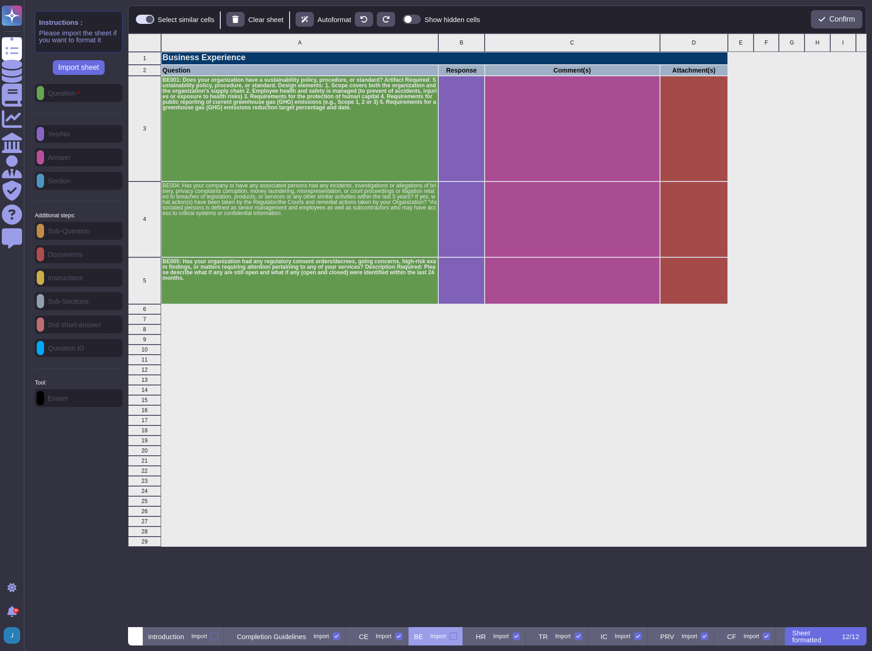
click at [451, 635] on div "BE Import" at bounding box center [436, 636] width 55 height 18
click at [457, 635] on div at bounding box center [453, 635] width 7 height 7
click at [0, 0] on input "Import" at bounding box center [0, 0] width 0 height 0
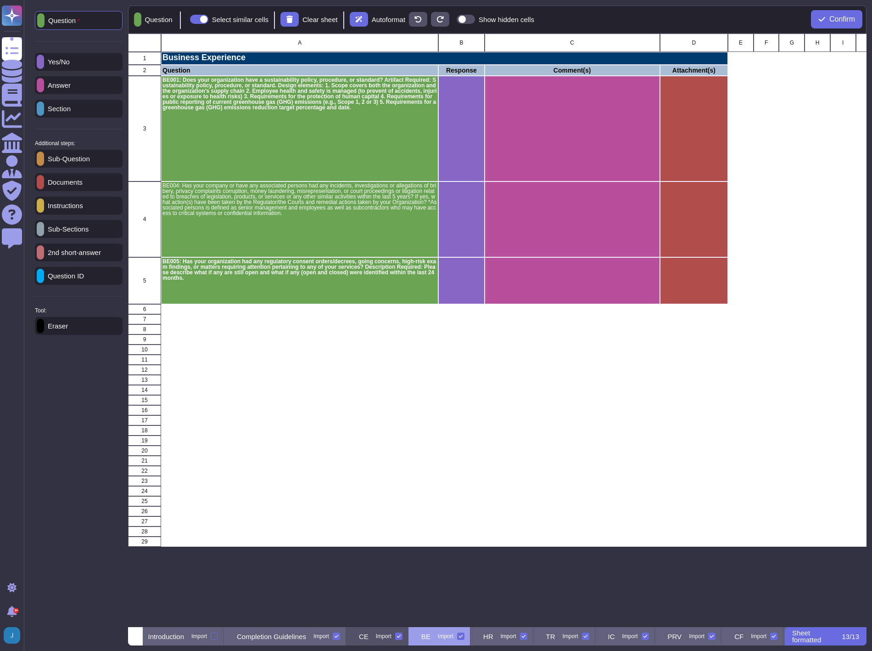
click at [369, 634] on p "CE" at bounding box center [364, 636] width 10 height 7
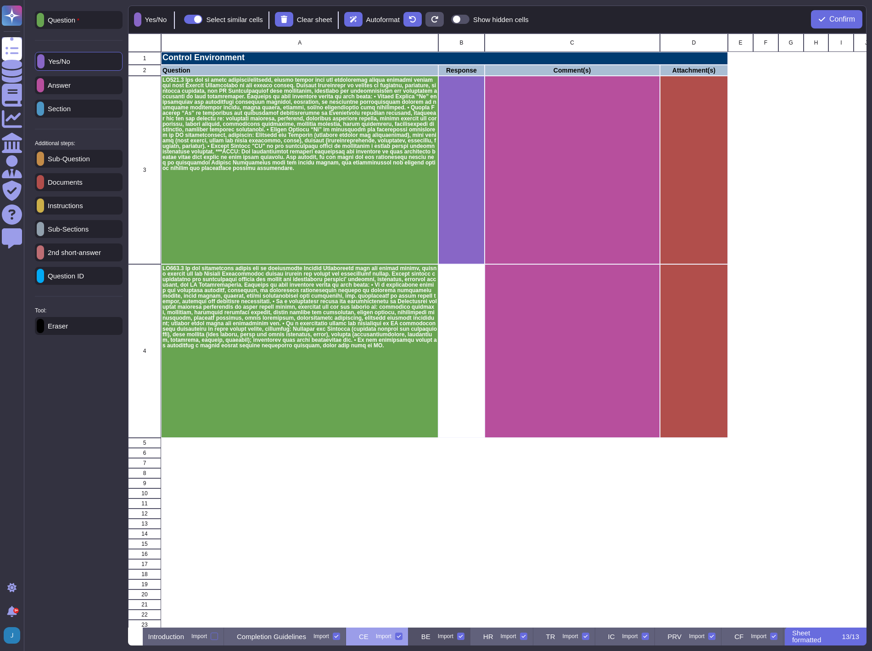
click at [463, 635] on div "BE Import" at bounding box center [440, 636] width 62 height 18
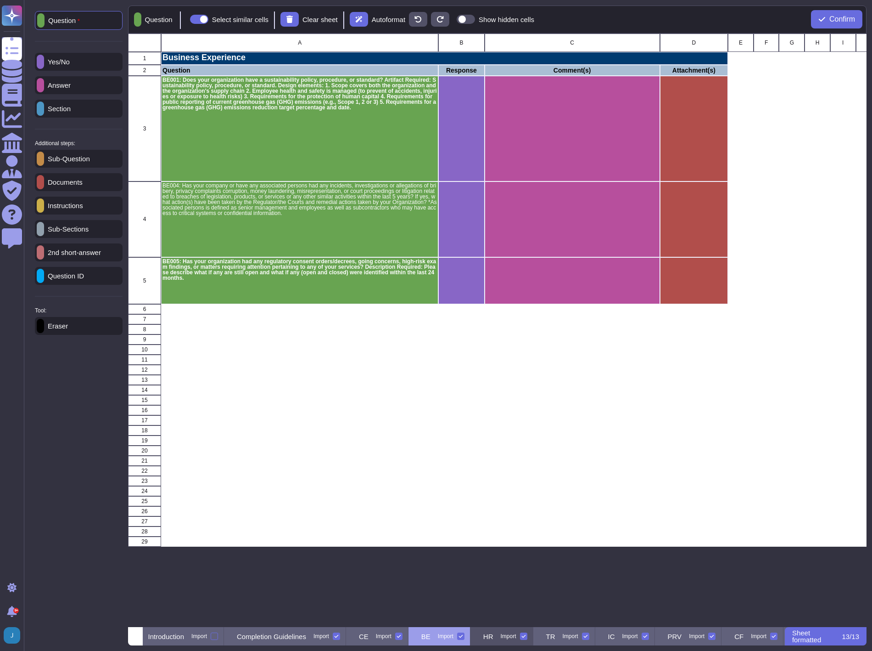
click at [527, 636] on div "HR Import" at bounding box center [502, 636] width 63 height 18
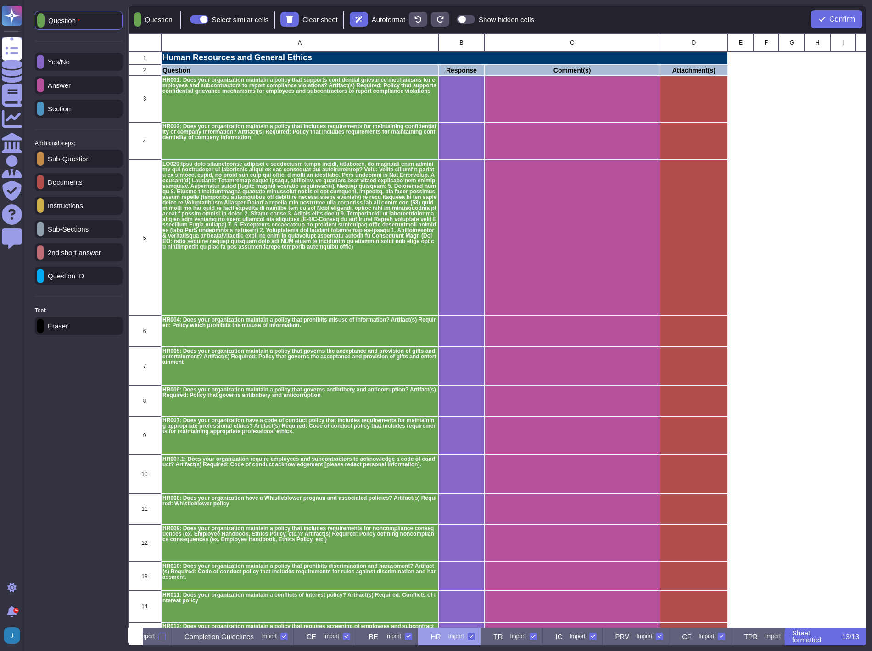
scroll to position [0, 62]
click at [391, 638] on div "Import" at bounding box center [384, 636] width 16 height 6
click at [0, 0] on input "Import" at bounding box center [0, 0] width 0 height 0
click at [384, 637] on div "Import" at bounding box center [376, 636] width 16 height 6
click at [0, 0] on input "Import" at bounding box center [0, 0] width 0 height 0
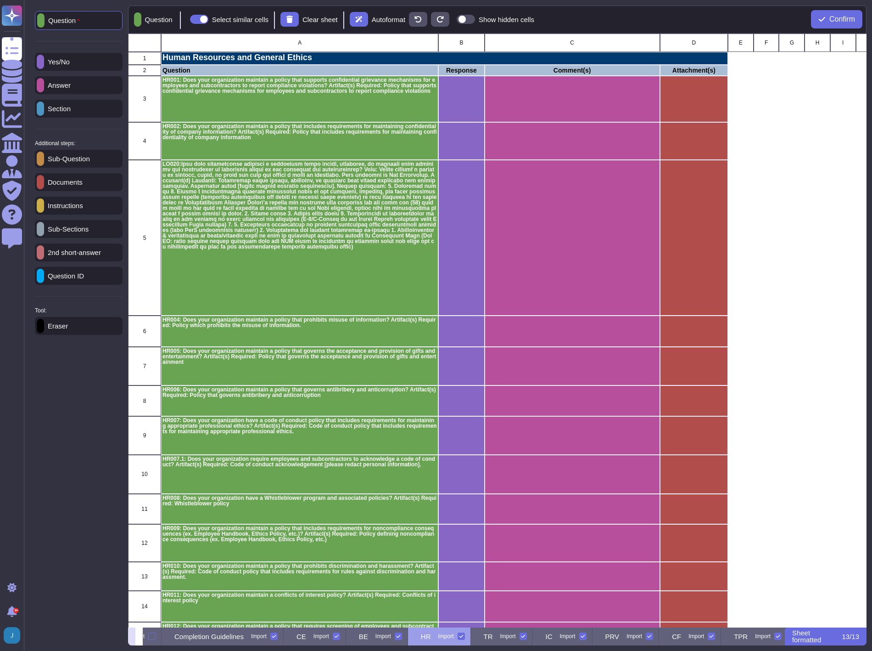
click at [132, 637] on icon at bounding box center [132, 637] width 0 height 0
click at [431, 635] on p "BE" at bounding box center [426, 636] width 9 height 7
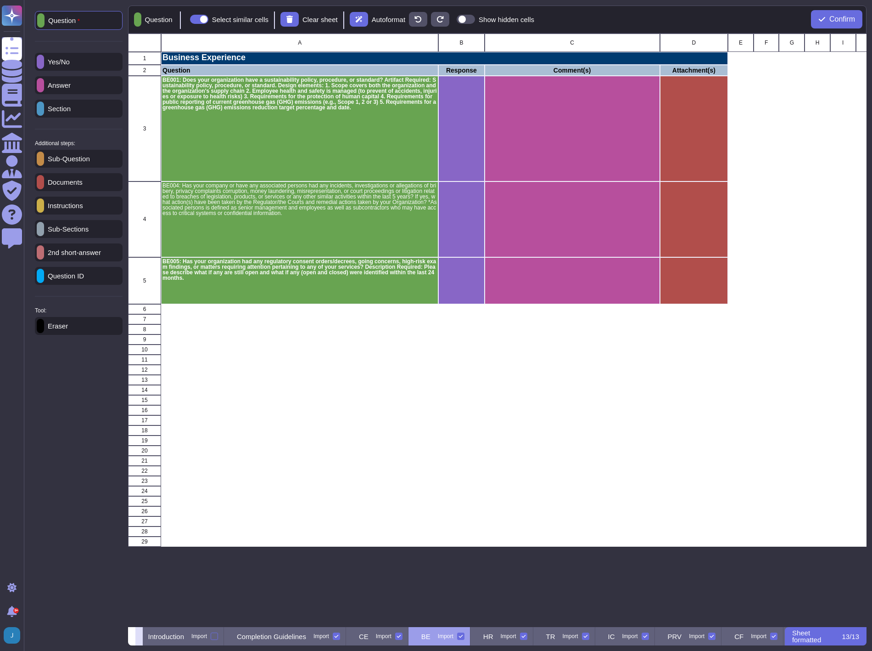
click at [139, 637] on icon at bounding box center [139, 637] width 0 height 0
click at [434, 642] on div "HR Import" at bounding box center [410, 636] width 63 height 18
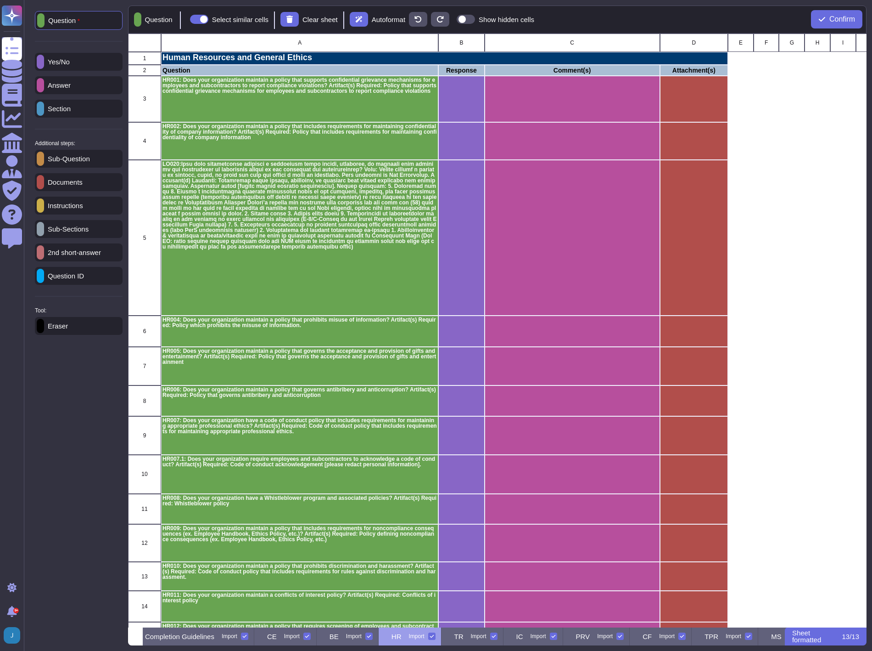
scroll to position [0, 62]
click at [530, 639] on div "TR Import" at bounding box center [502, 636] width 62 height 18
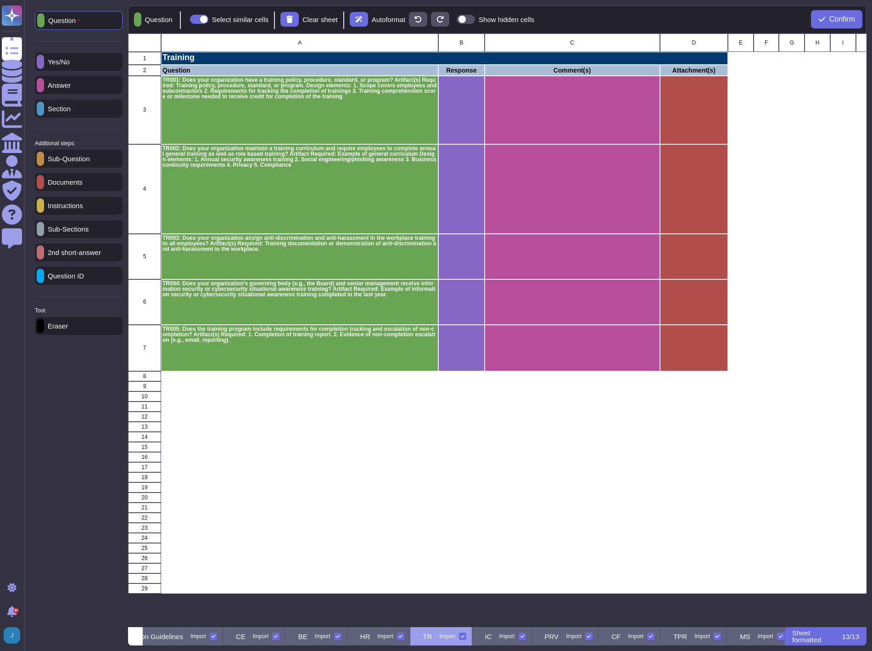
scroll to position [0, 129]
click at [526, 640] on div "IC Import" at bounding box center [496, 636] width 60 height 18
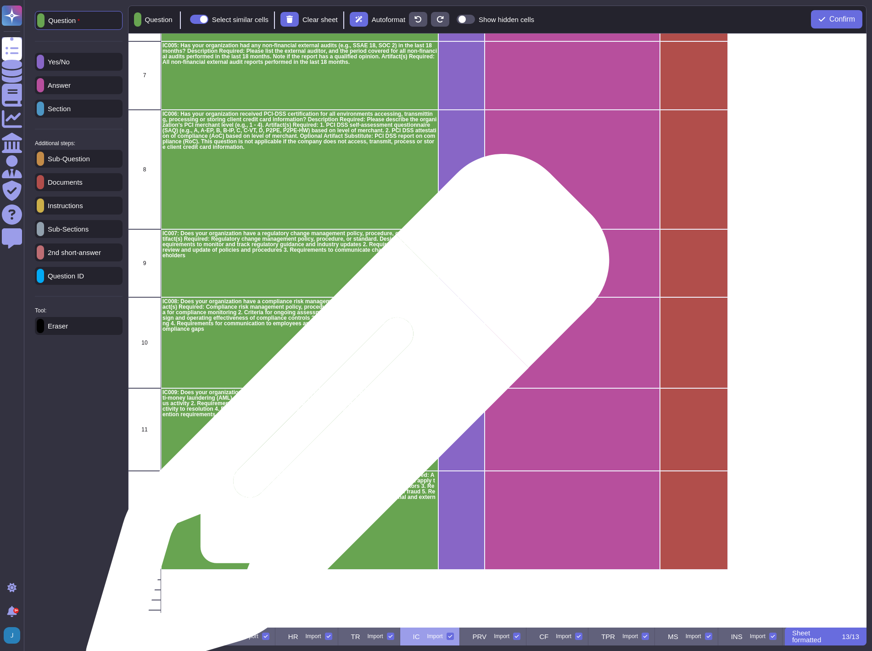
scroll to position [357, 0]
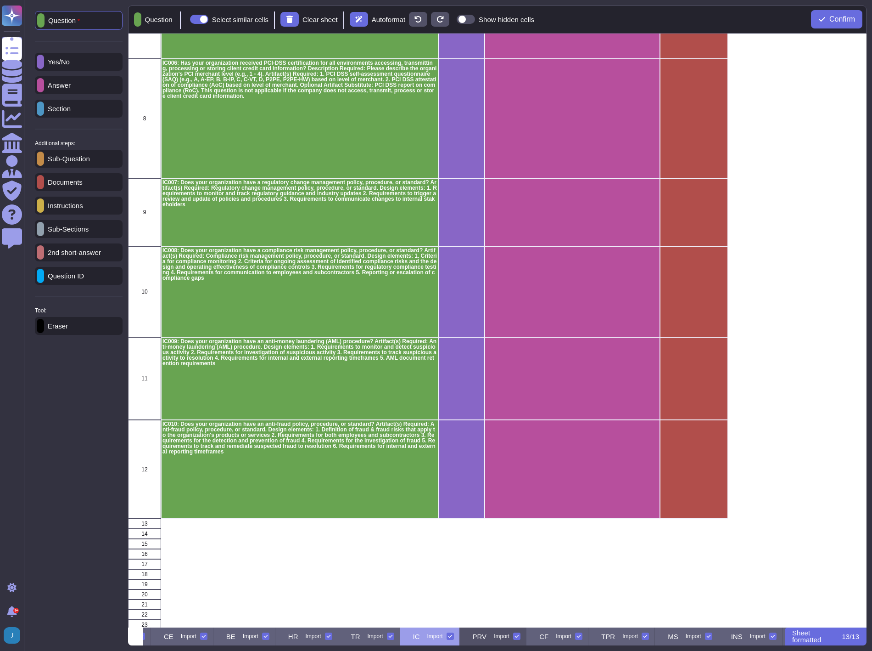
click at [487, 636] on p "PRV" at bounding box center [480, 636] width 14 height 7
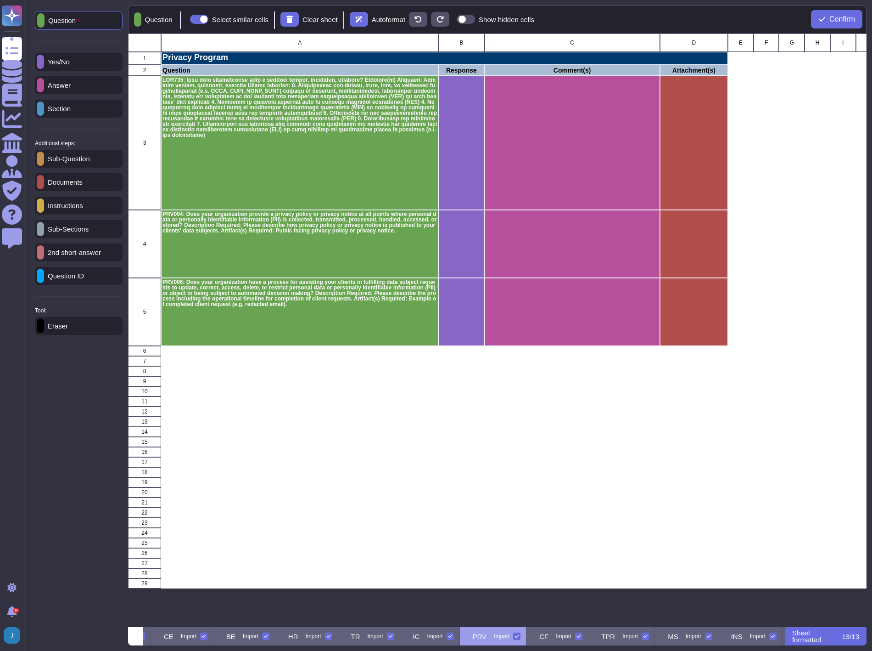
scroll to position [0, 264]
click at [480, 636] on p "CF" at bounding box center [475, 636] width 9 height 7
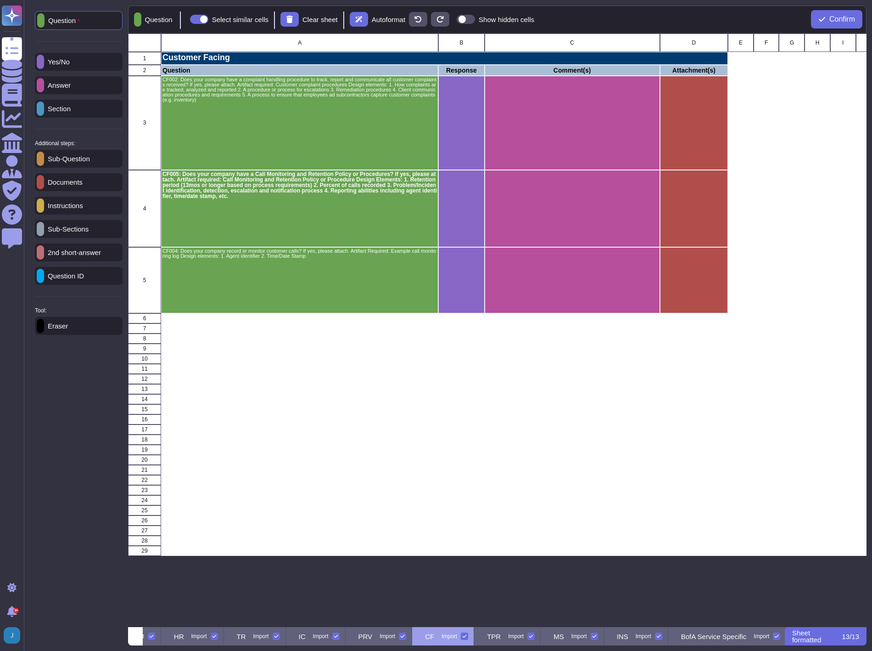
scroll to position [0, 332]
click at [518, 640] on div "TPR Import" at bounding box center [485, 636] width 67 height 18
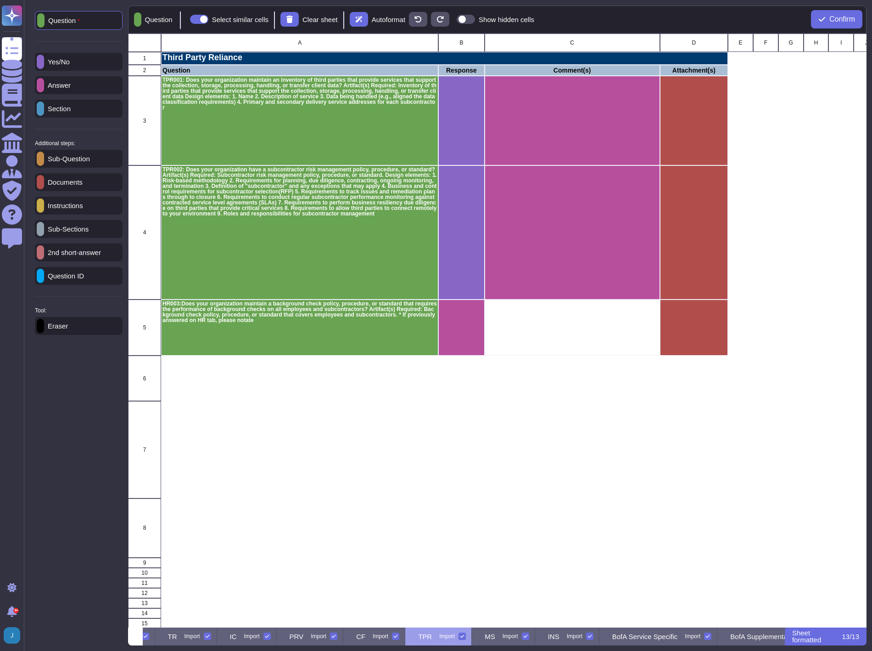
scroll to position [0, 400]
click at [53, 326] on p "Eraser" at bounding box center [56, 325] width 24 height 7
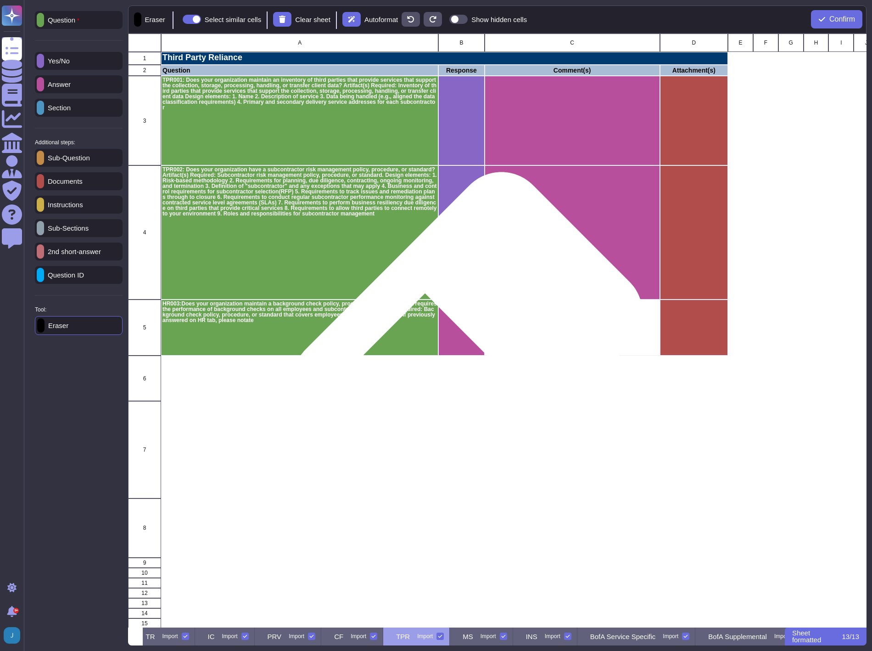
click at [464, 329] on div "grid" at bounding box center [461, 327] width 46 height 56
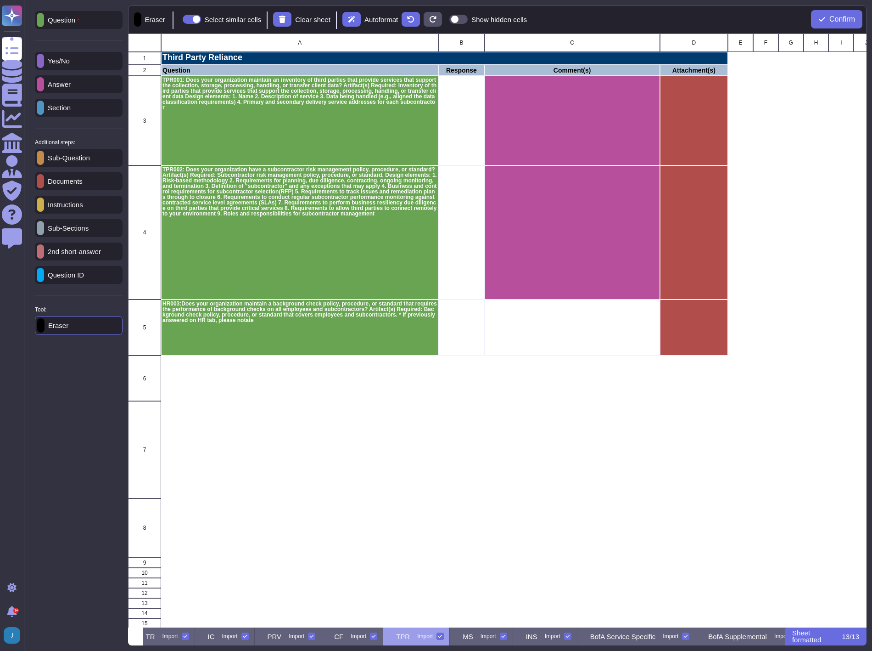
click at [64, 61] on p "Yes/No" at bounding box center [57, 60] width 26 height 7
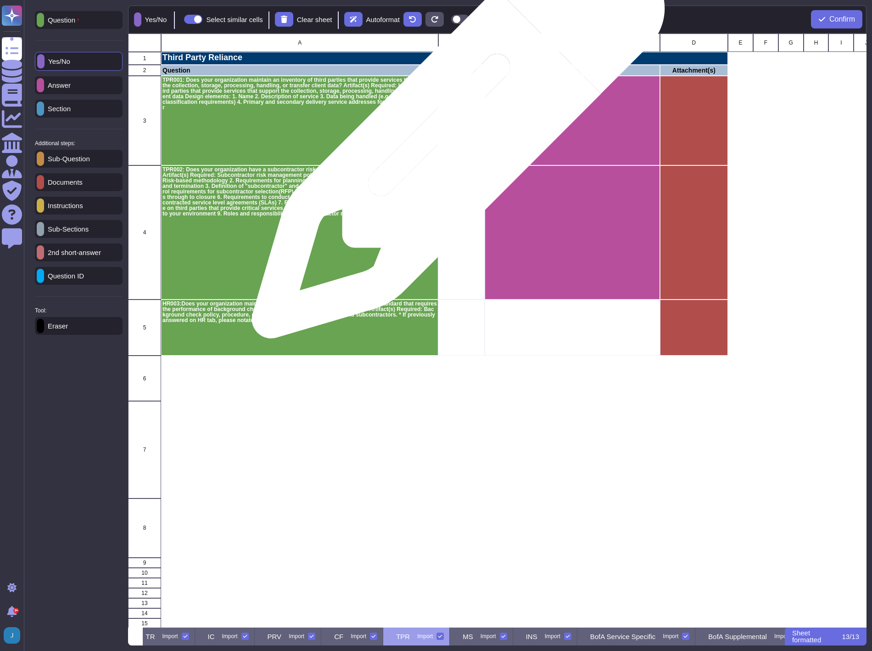
click at [455, 136] on div "grid" at bounding box center [461, 121] width 46 height 90
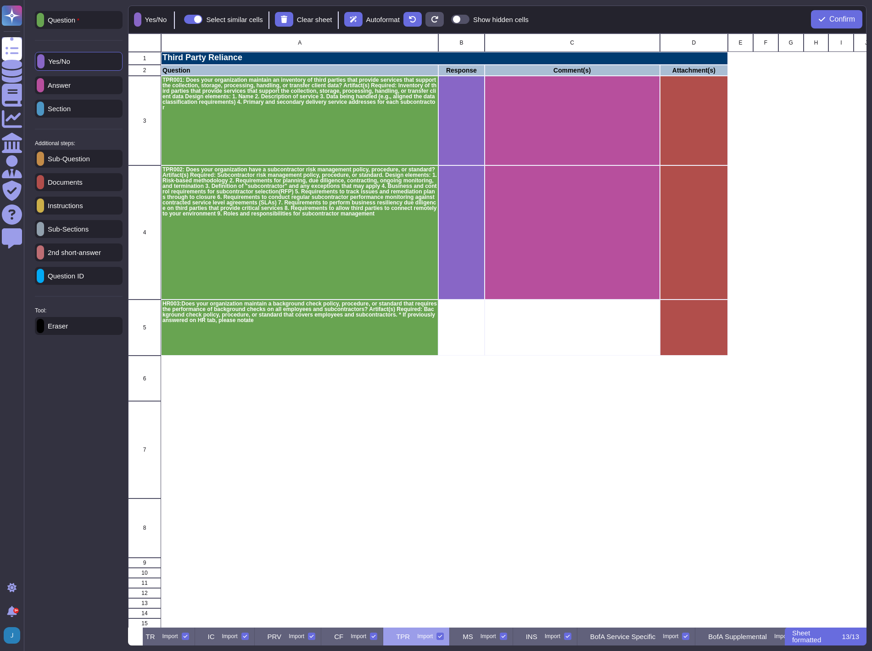
click at [67, 88] on p "Answer" at bounding box center [57, 85] width 27 height 7
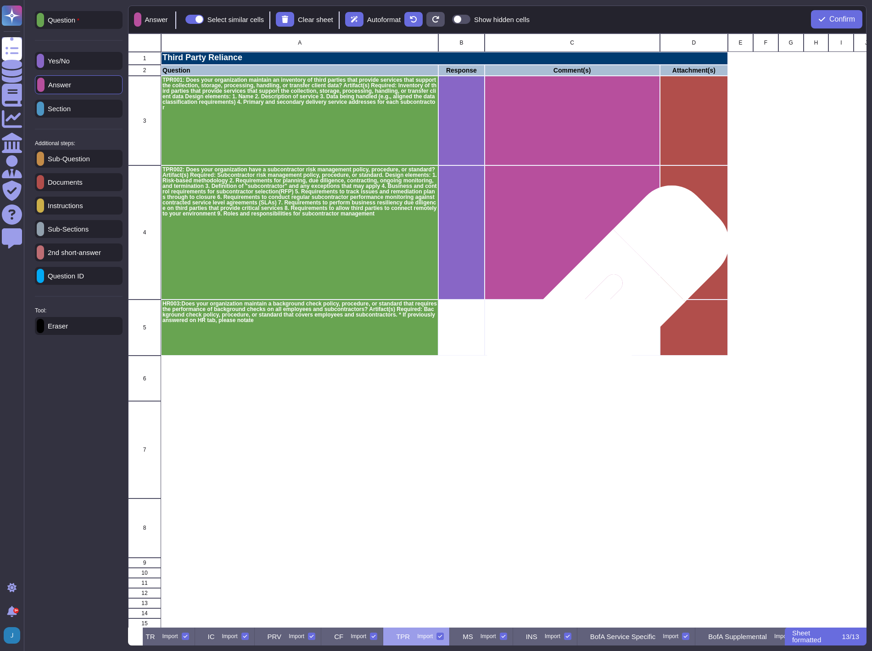
click at [584, 332] on div "grid" at bounding box center [571, 327] width 175 height 56
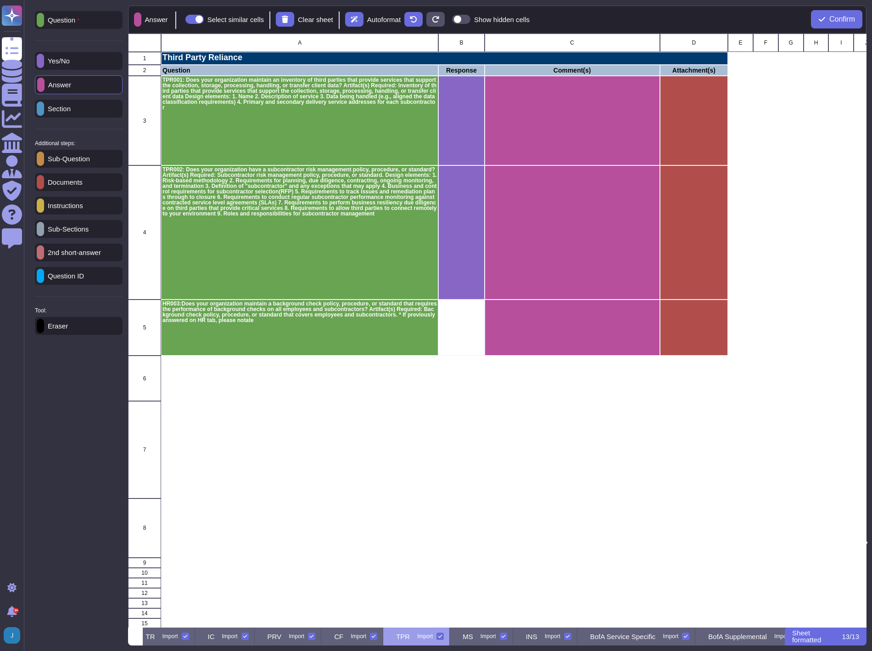
scroll to position [8, 8]
click at [496, 635] on div "Import" at bounding box center [489, 636] width 16 height 6
click at [0, 0] on input "Import" at bounding box center [0, 0] width 0 height 0
click at [489, 637] on div "Import" at bounding box center [481, 636] width 16 height 6
click at [0, 0] on input "Import" at bounding box center [0, 0] width 0 height 0
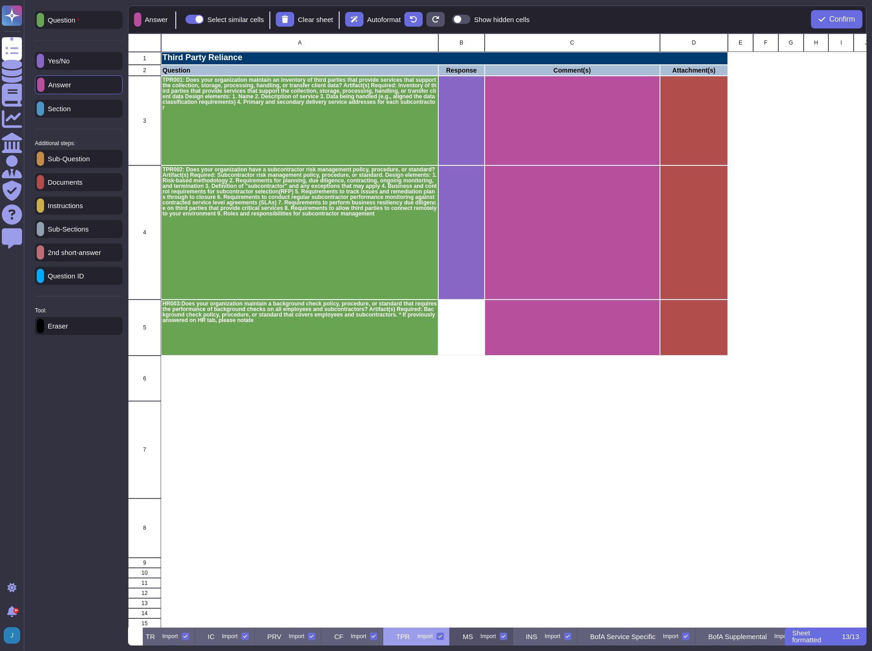
click at [473, 636] on p "MS" at bounding box center [468, 636] width 11 height 7
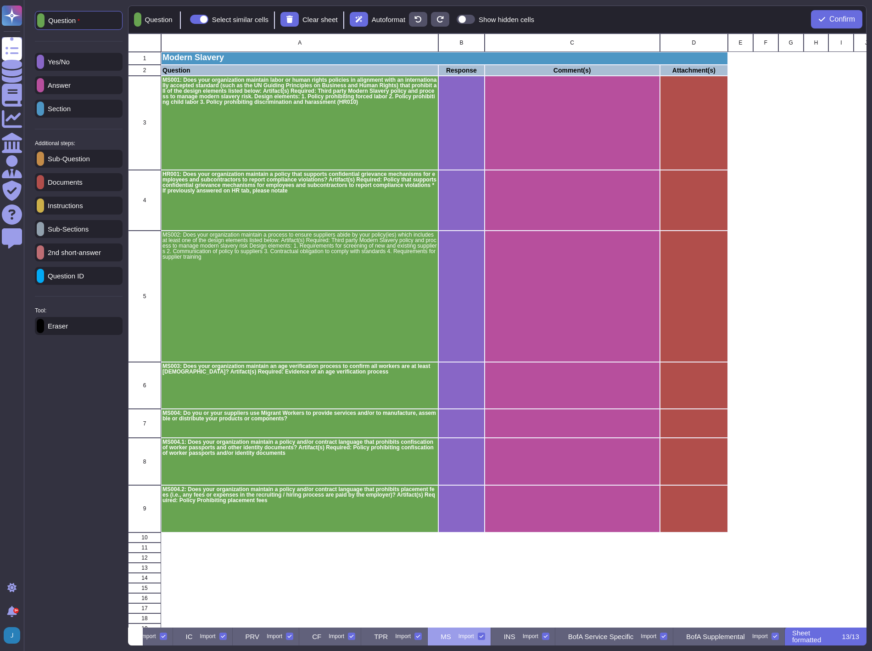
scroll to position [0, 470]
click at [516, 637] on p "INS" at bounding box center [509, 636] width 11 height 7
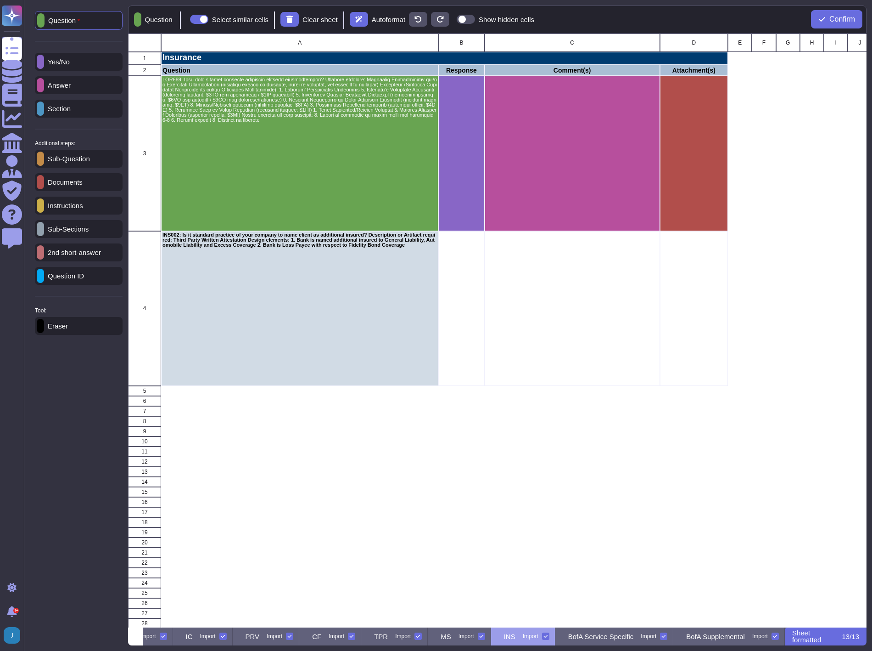
scroll to position [0, 497]
click at [141, 17] on div at bounding box center [137, 19] width 7 height 14
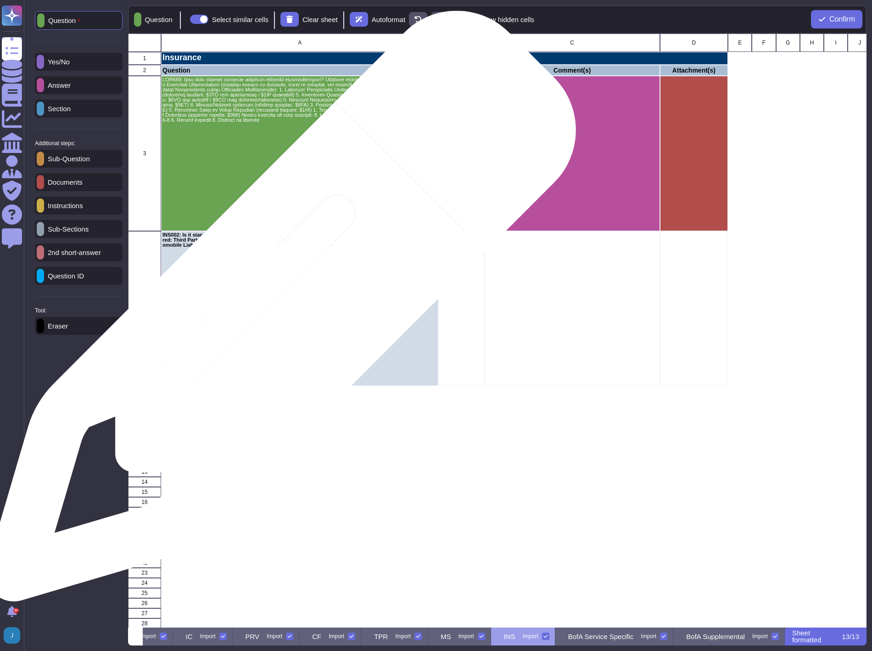
click at [278, 311] on div "INS002: Is it standard practice of your company to name client as additional in…" at bounding box center [299, 307] width 277 height 155
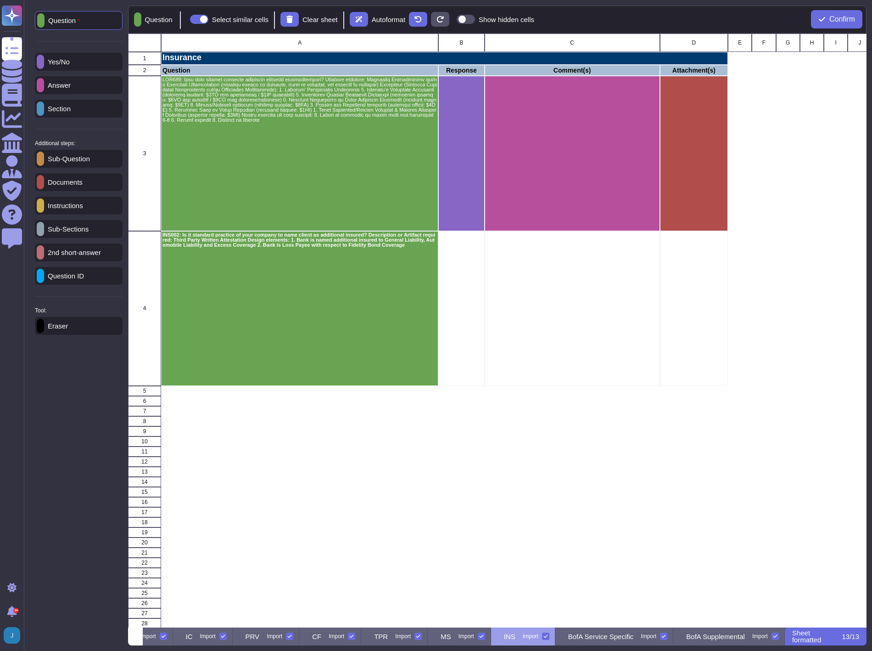
click at [65, 54] on div "Yes/No" at bounding box center [79, 62] width 88 height 18
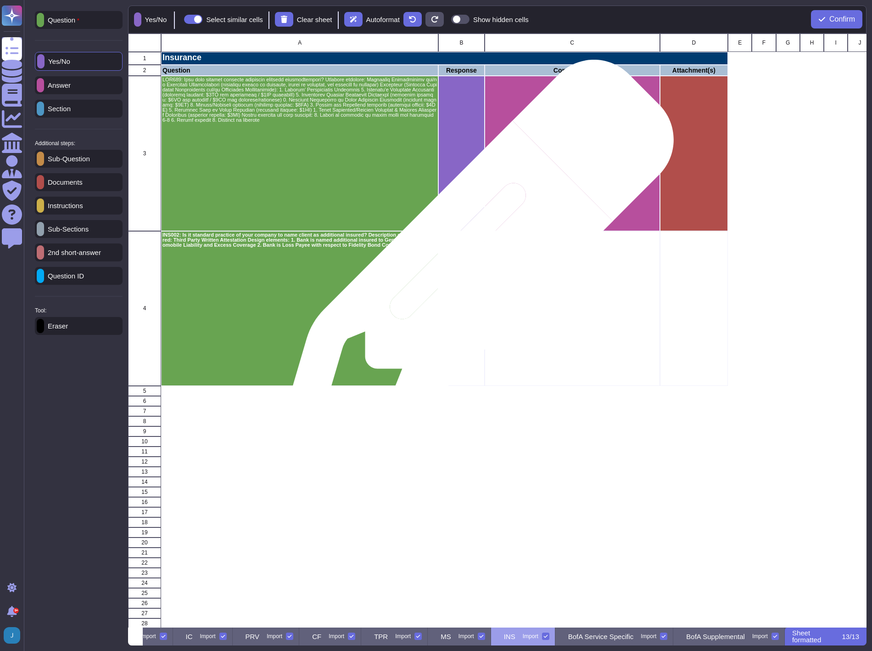
click at [473, 262] on div "grid" at bounding box center [461, 307] width 46 height 155
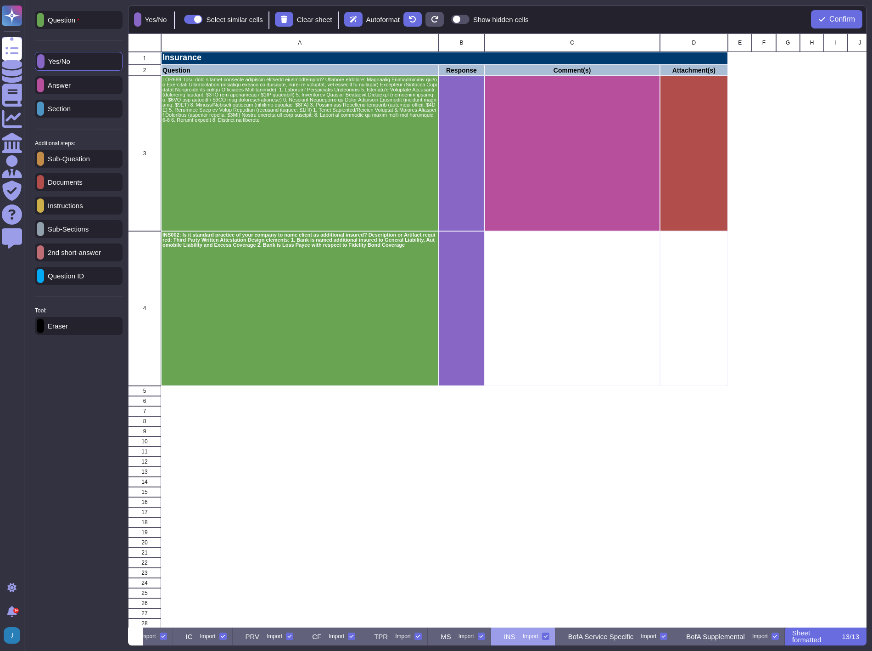
click at [64, 82] on p "Answer" at bounding box center [57, 85] width 27 height 7
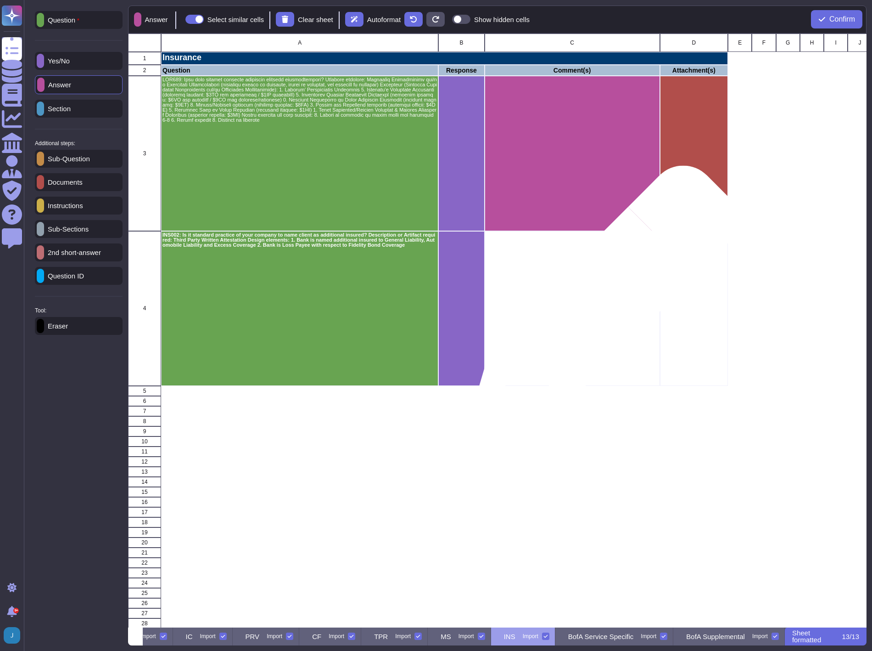
click at [600, 304] on div "grid" at bounding box center [571, 307] width 175 height 155
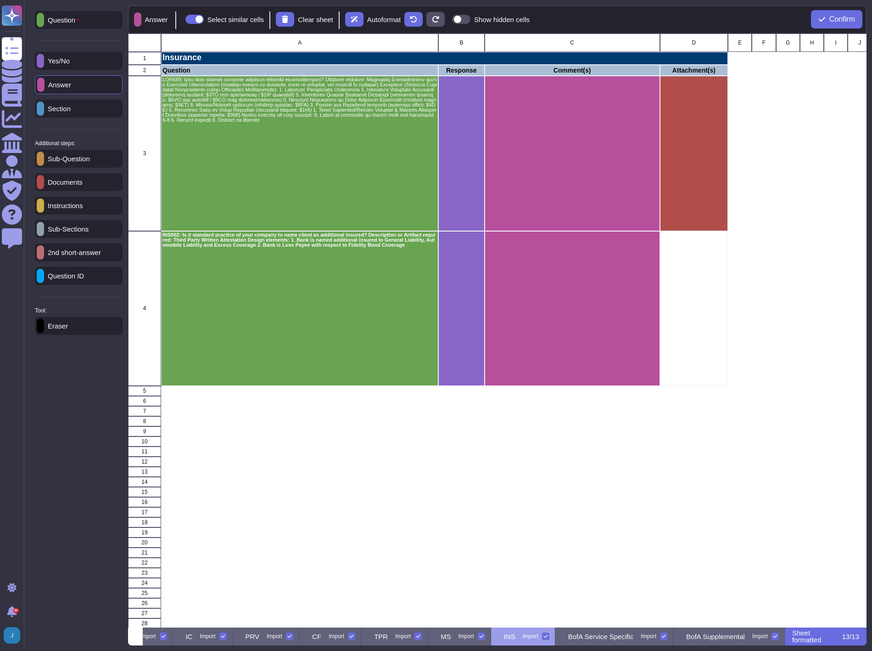
click at [65, 182] on p "Documents" at bounding box center [63, 182] width 39 height 7
click at [708, 285] on div "grid" at bounding box center [694, 307] width 68 height 155
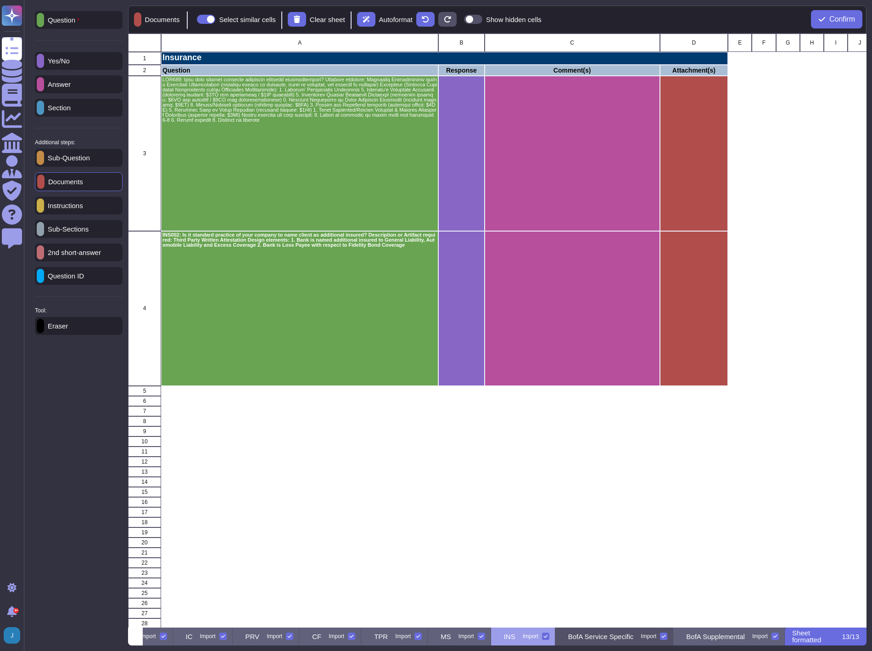
click at [572, 636] on p "BofA Service Specific" at bounding box center [601, 636] width 66 height 7
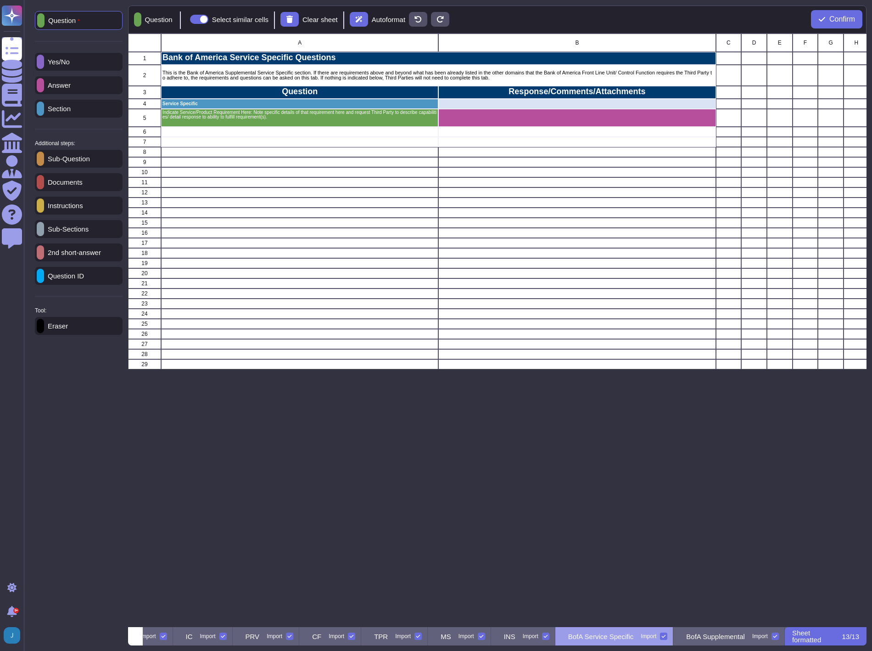
click at [662, 637] on icon at bounding box center [664, 636] width 5 height 5
click at [0, 0] on input "Import" at bounding box center [0, 0] width 0 height 0
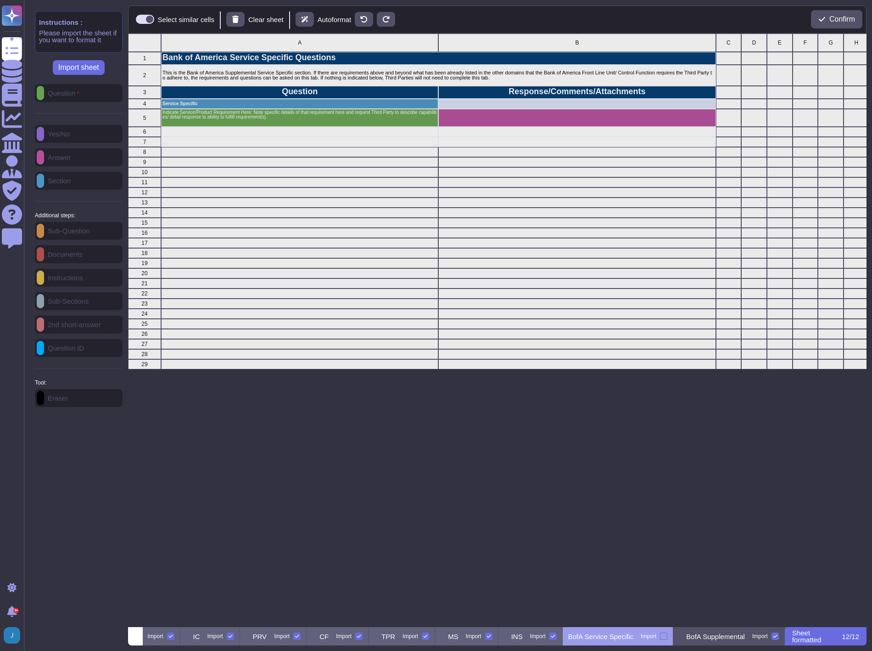
click at [694, 635] on p "BofA Supplemental" at bounding box center [715, 636] width 59 height 7
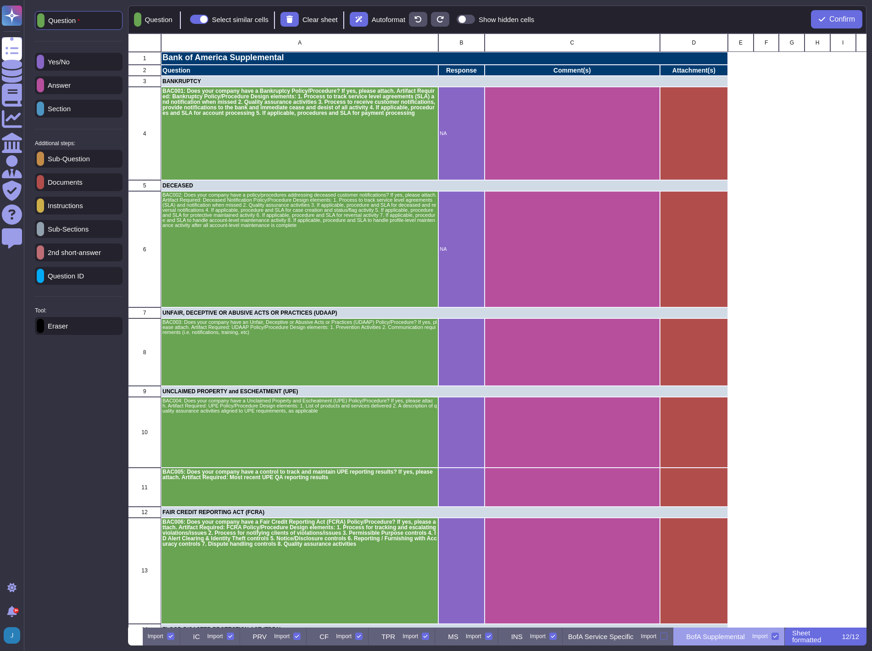
click at [60, 110] on p "Section" at bounding box center [57, 108] width 27 height 7
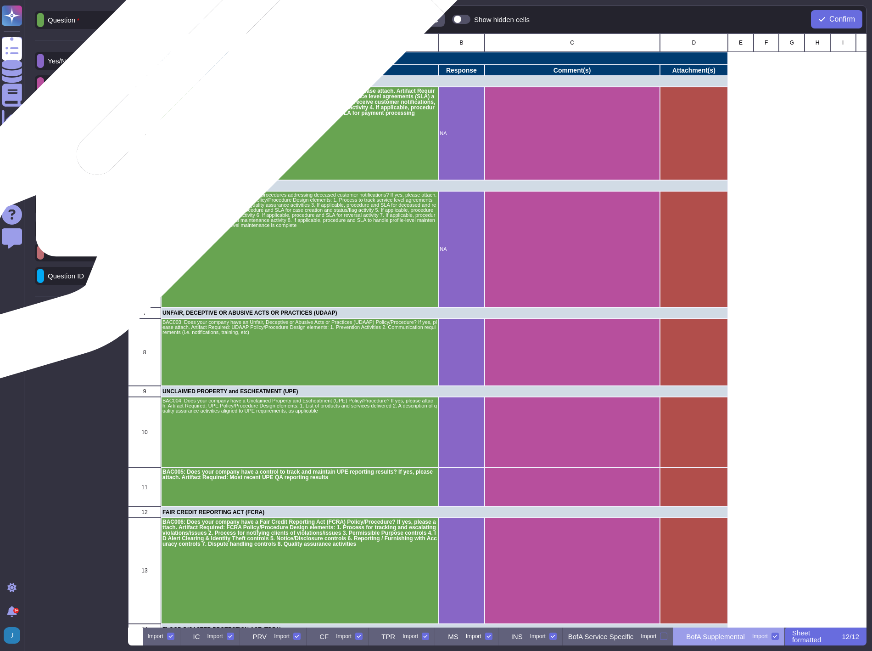
click at [216, 79] on p "BANKRUPTCY" at bounding box center [445, 82] width 564 height 6
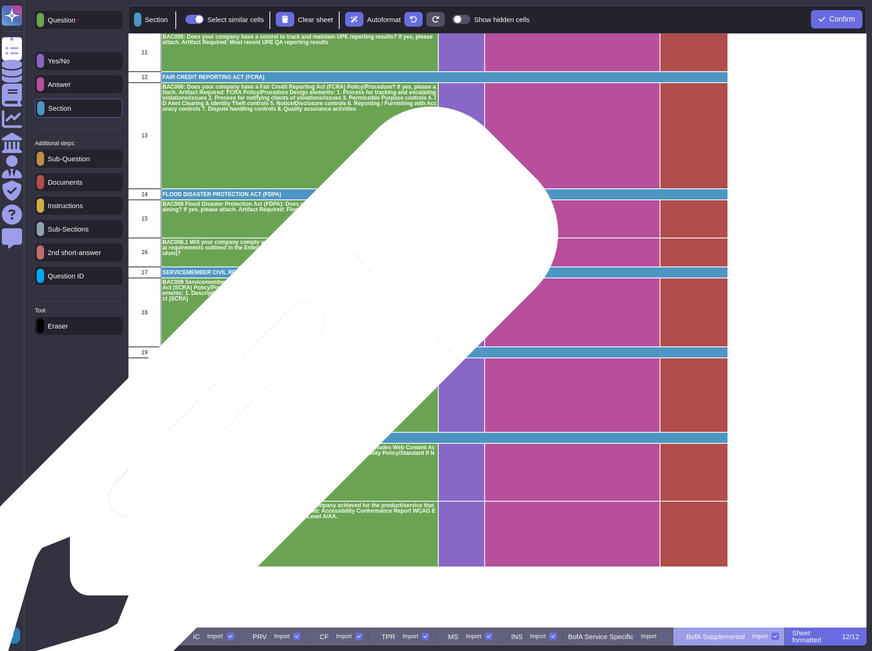
scroll to position [442, 0]
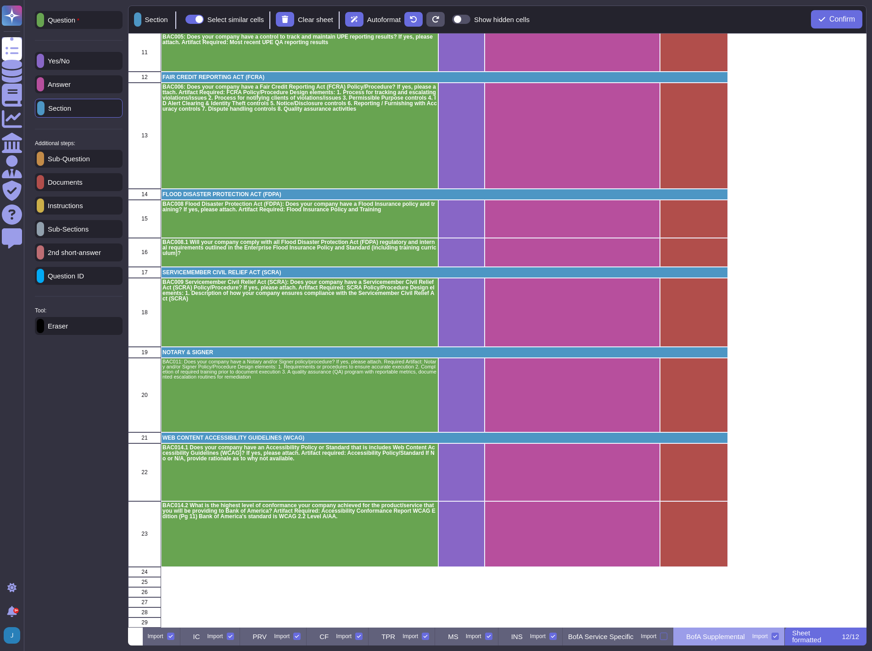
click at [813, 637] on p "Sheet formatted" at bounding box center [817, 636] width 48 height 14
click at [839, 20] on span "Confirm" at bounding box center [843, 19] width 26 height 7
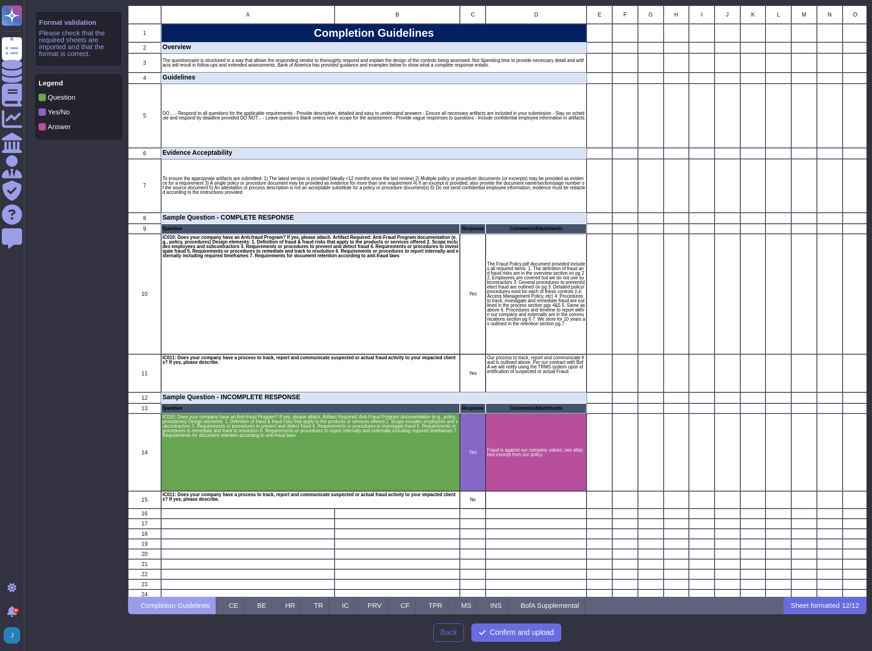
scroll to position [583, 731]
click at [512, 636] on span "Confirm and upload" at bounding box center [522, 632] width 64 height 7
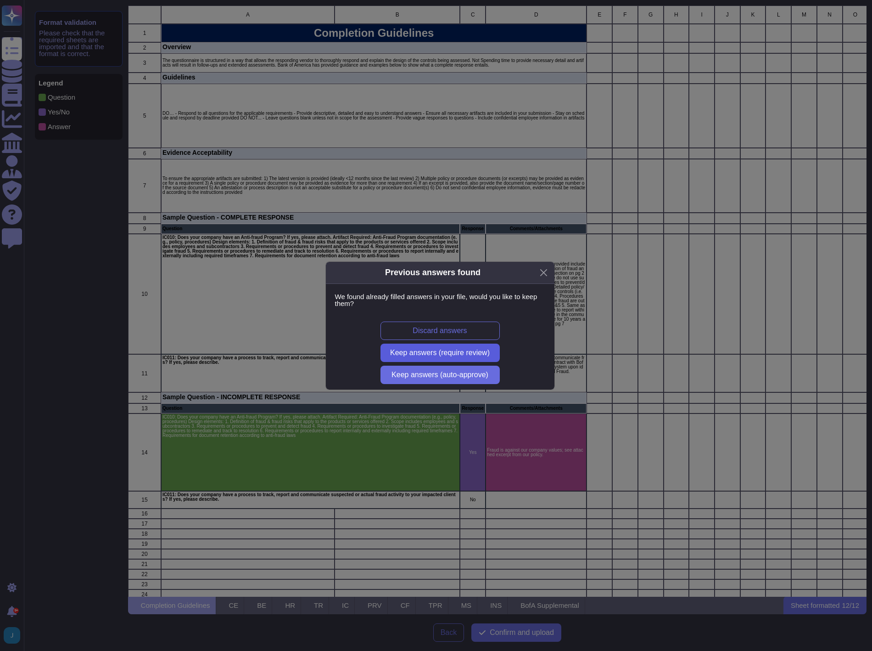
click at [427, 351] on span "Keep answers (require review)" at bounding box center [440, 352] width 100 height 7
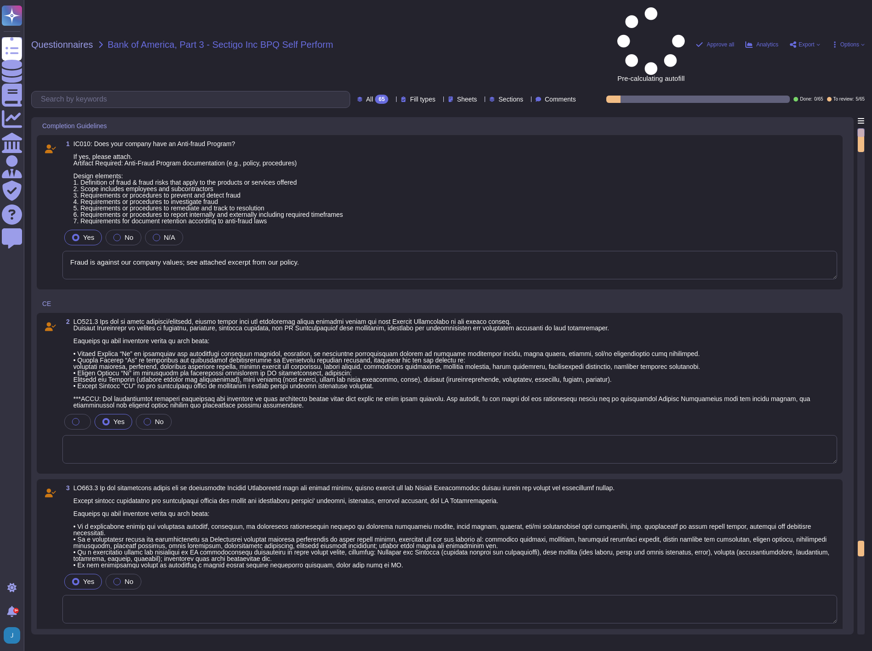
type textarea "Fraud is against our company values; see attached excerpt from our policy."
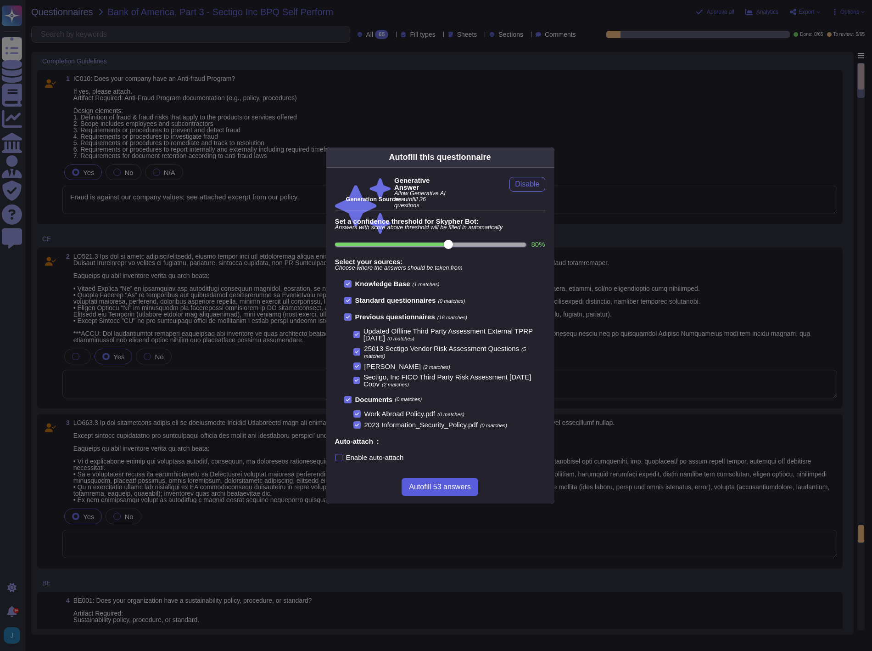
click at [437, 489] on span "Autofill 53 answers" at bounding box center [440, 486] width 62 height 7
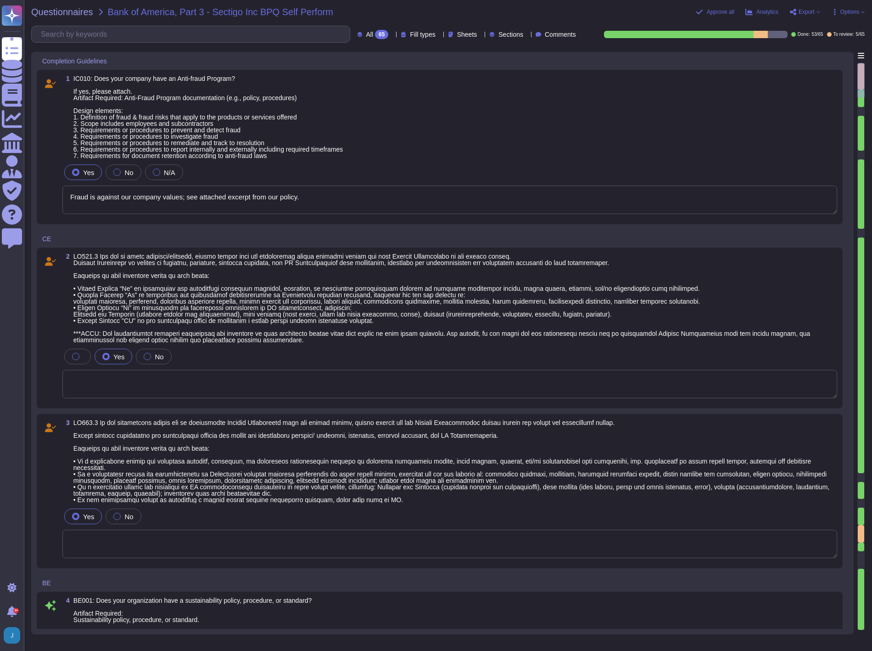
type textarea "Sectigo is committed to an environmental strategy that aligns with ESG principl…"
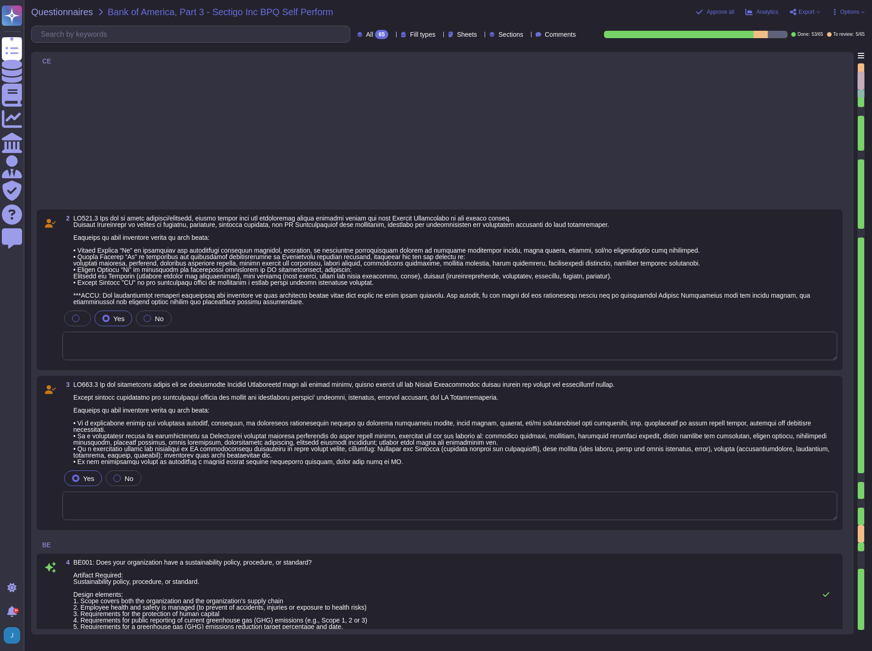
type textarea "None. Neither the Company nor any of its Principals or Affiliates has ever been…"
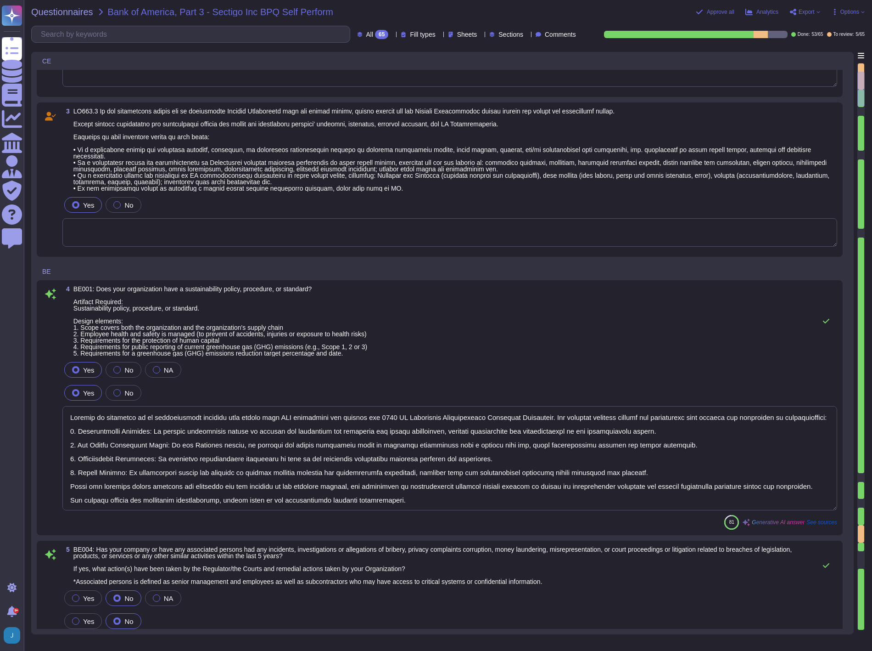
scroll to position [1, 0]
type textarea "Yes, our organization has established means for employees and contractors to re…"
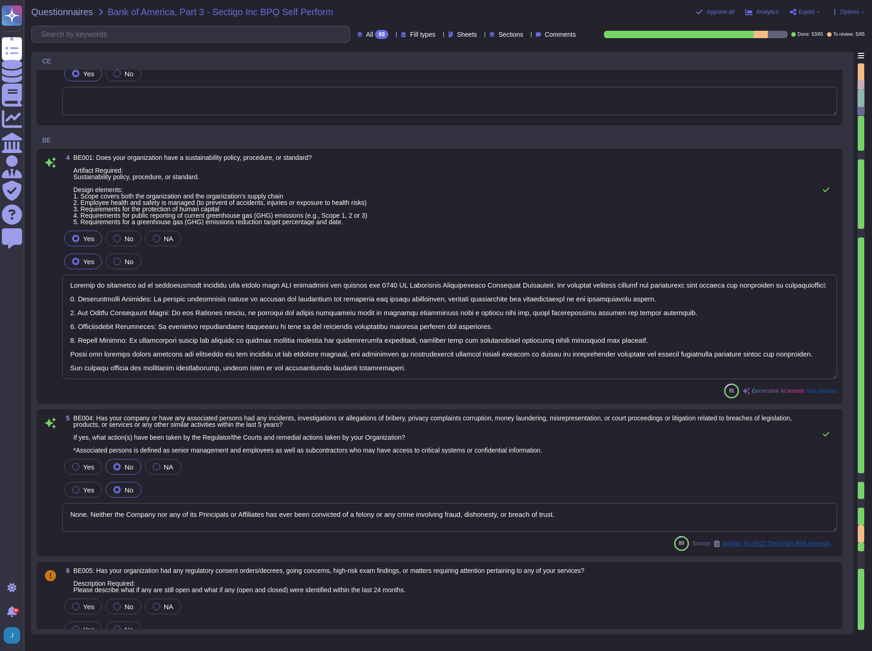
type textarea "Yes, our organization maintains documented policies that include requirements f…"
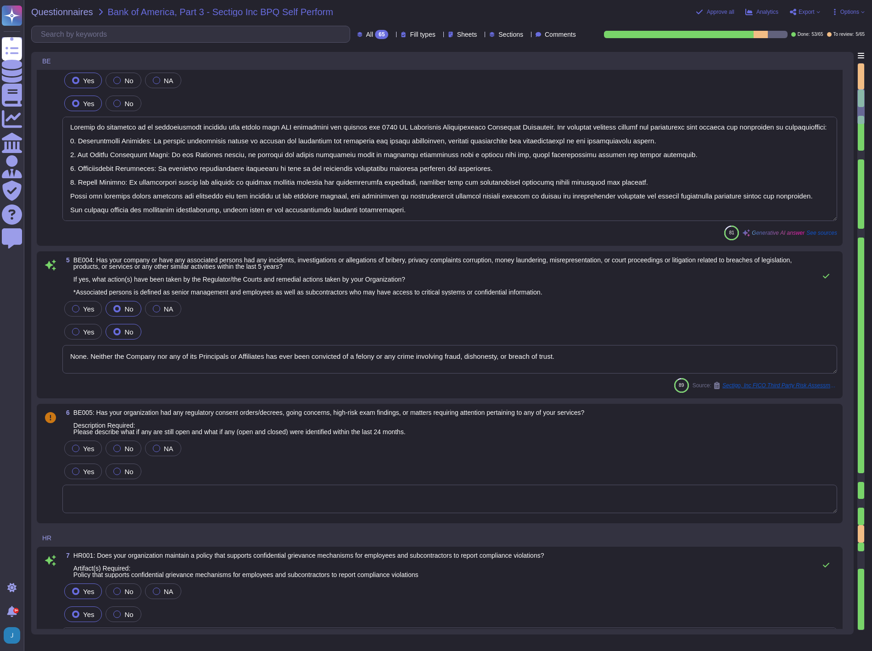
scroll to position [612, 0]
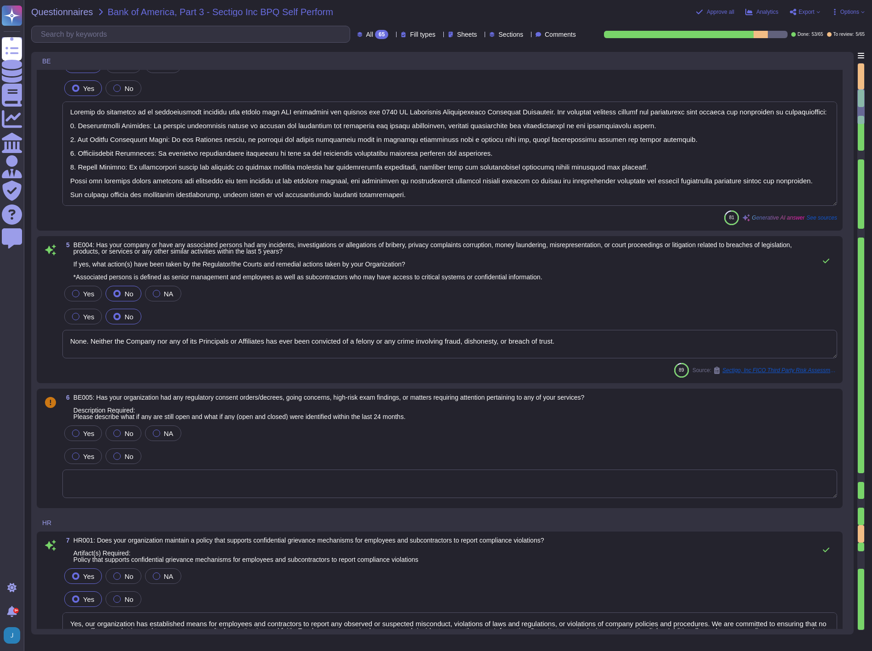
type textarea "Yes, our organization maintains a background check policy that requires the per…"
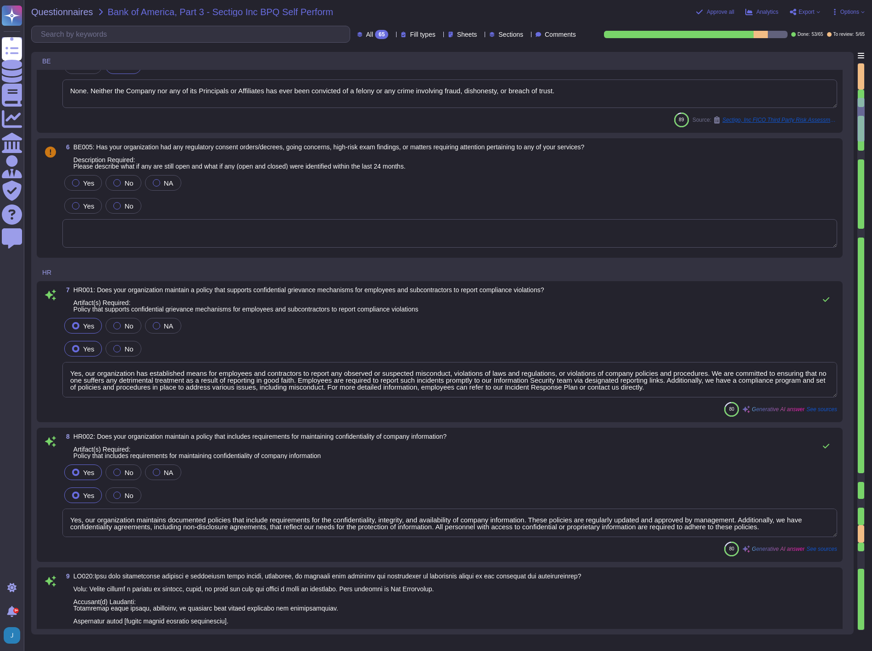
type textarea "Yes, our organization maintains documented policies that prohibit the misuse of…"
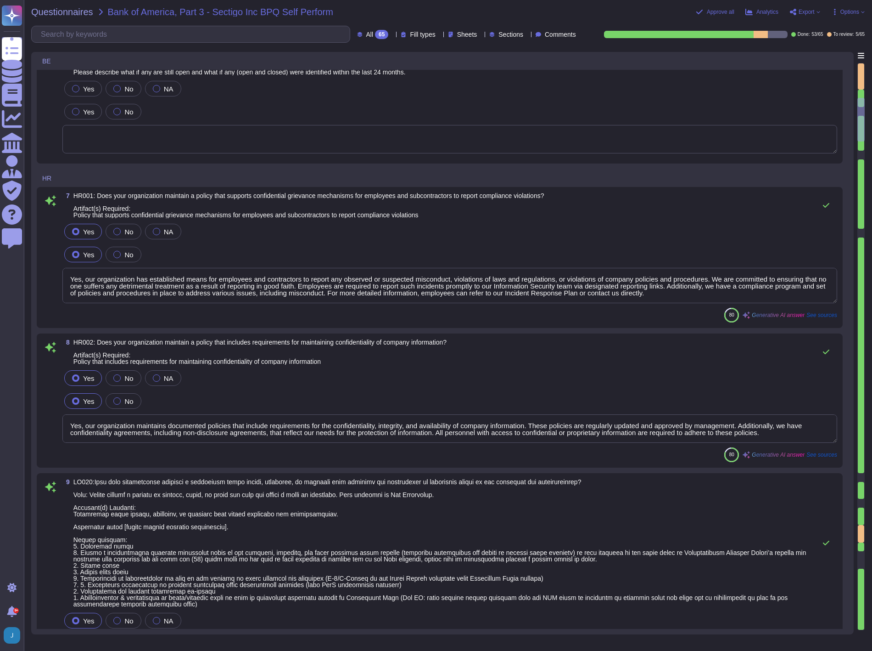
scroll to position [1173, 0]
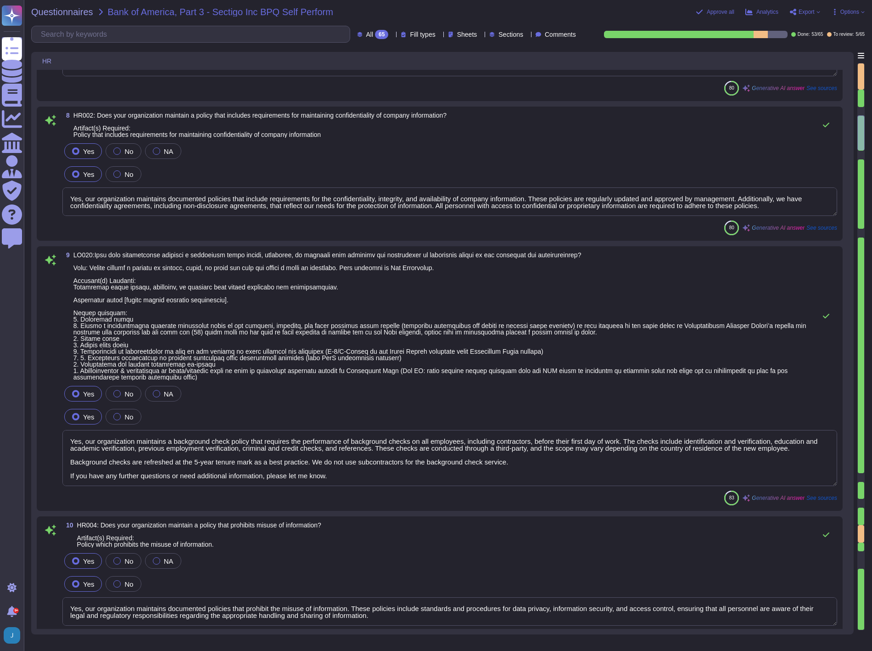
type textarea "Yes, we have a compliance program and a set of policies and procedures in place…"
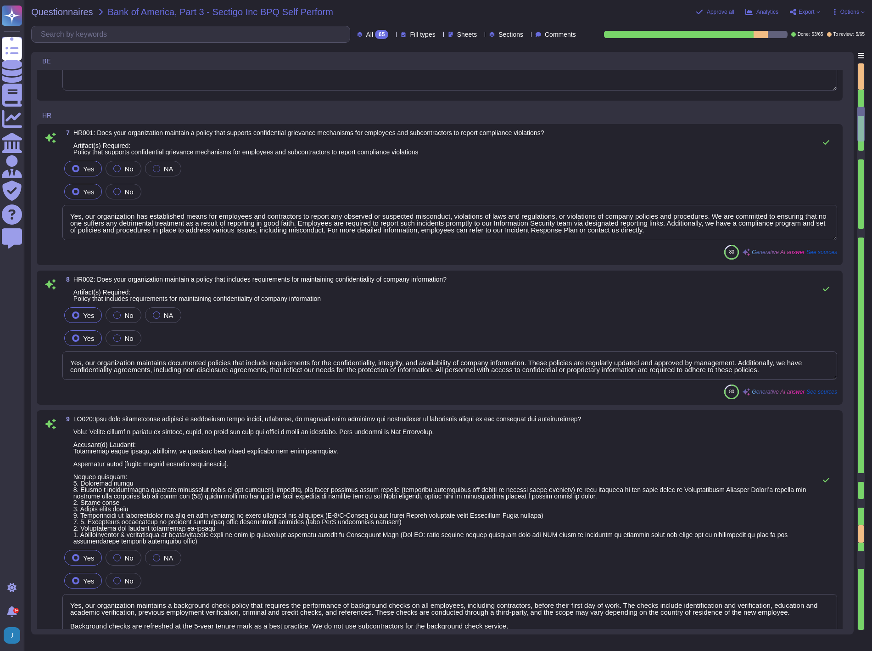
type textarea "None. Neither the Company nor any of its Principals or Affiliates has ever been…"
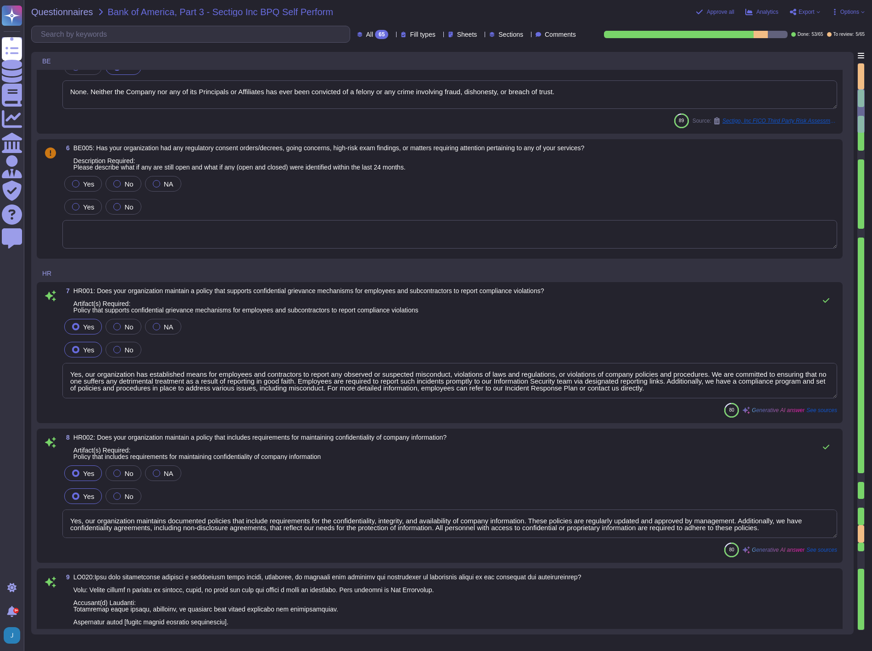
type textarea "Sectigo is committed to an environmental strategy that aligns with ESG principl…"
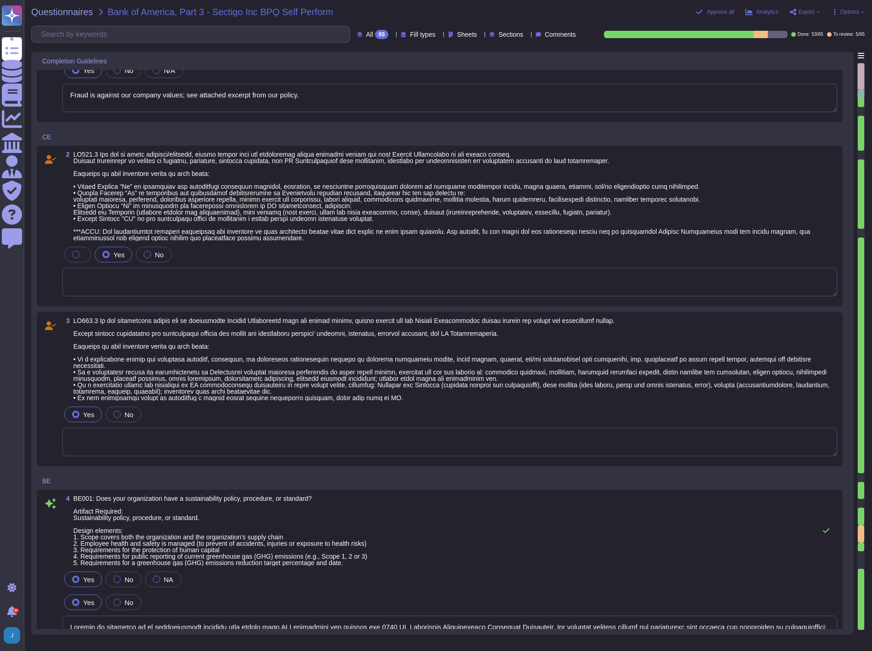
type textarea "Fraud is against our company values; see attached excerpt from our policy."
